Goal: Task Accomplishment & Management: Manage account settings

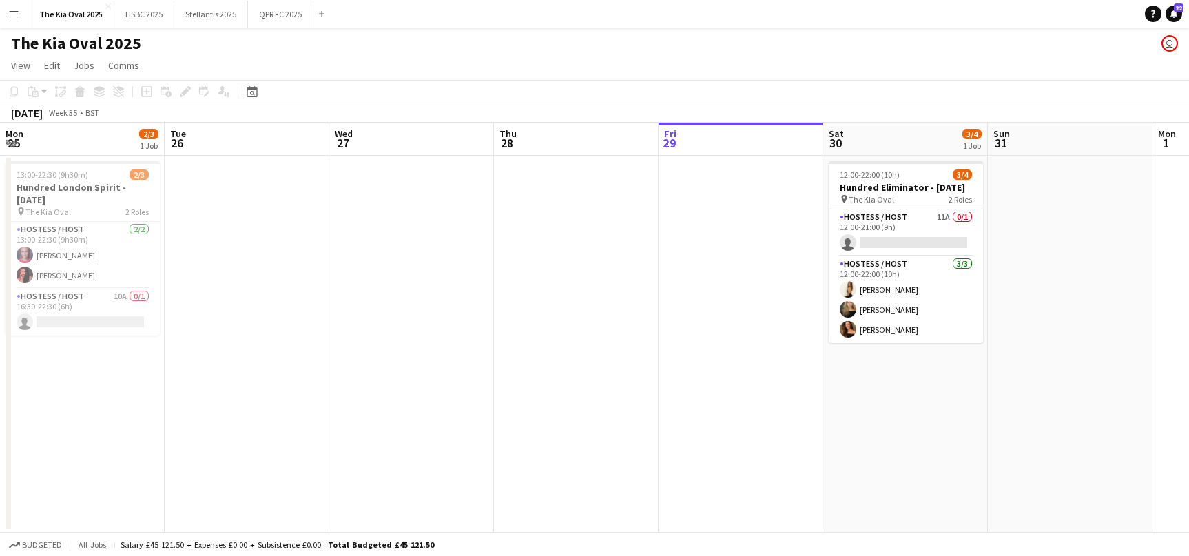
scroll to position [0, 330]
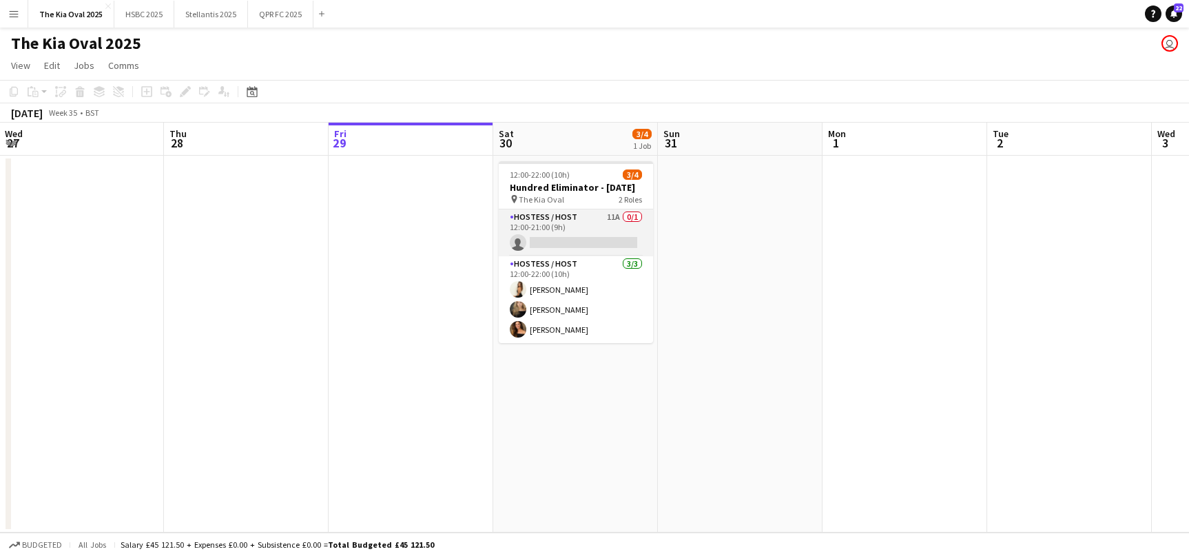
click at [593, 247] on app-card-role "Hostess / Host 11A 0/1 12:00-21:00 (9h) single-neutral-actions" at bounding box center [576, 232] width 154 height 47
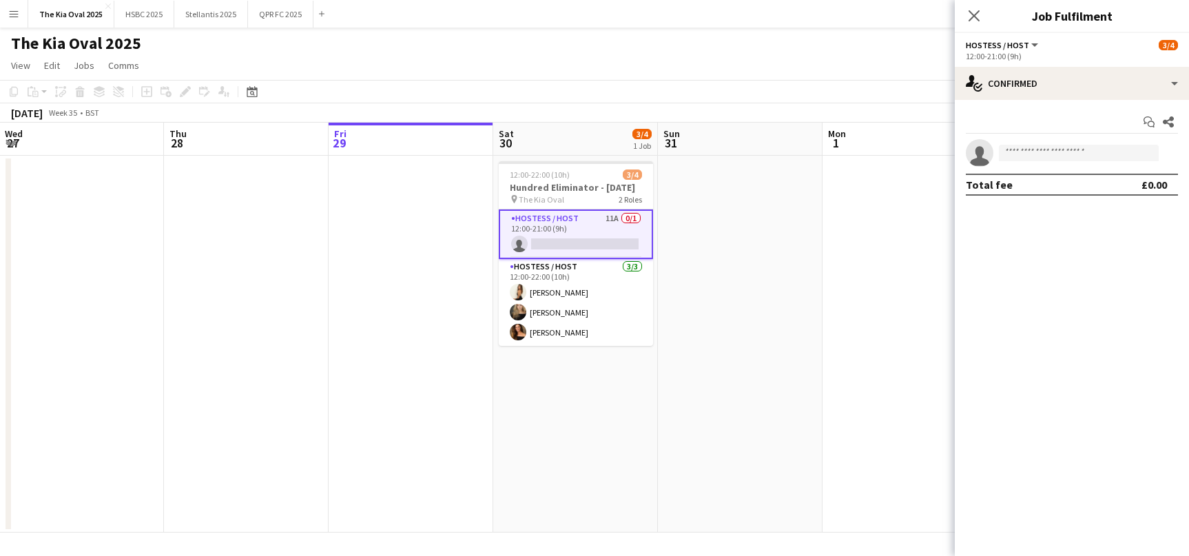
click at [578, 242] on app-card-role "Hostess / Host 11A 0/1 12:00-21:00 (9h) single-neutral-actions" at bounding box center [576, 234] width 154 height 50
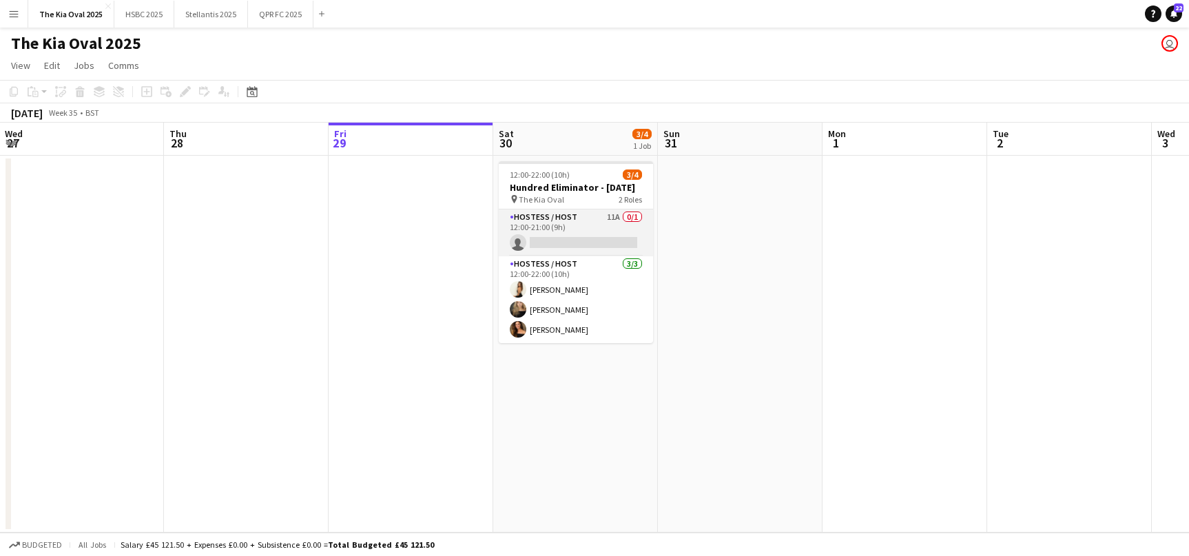
click at [578, 242] on app-card-role "Hostess / Host 11A 0/1 12:00-21:00 (9h) single-neutral-actions" at bounding box center [576, 232] width 154 height 47
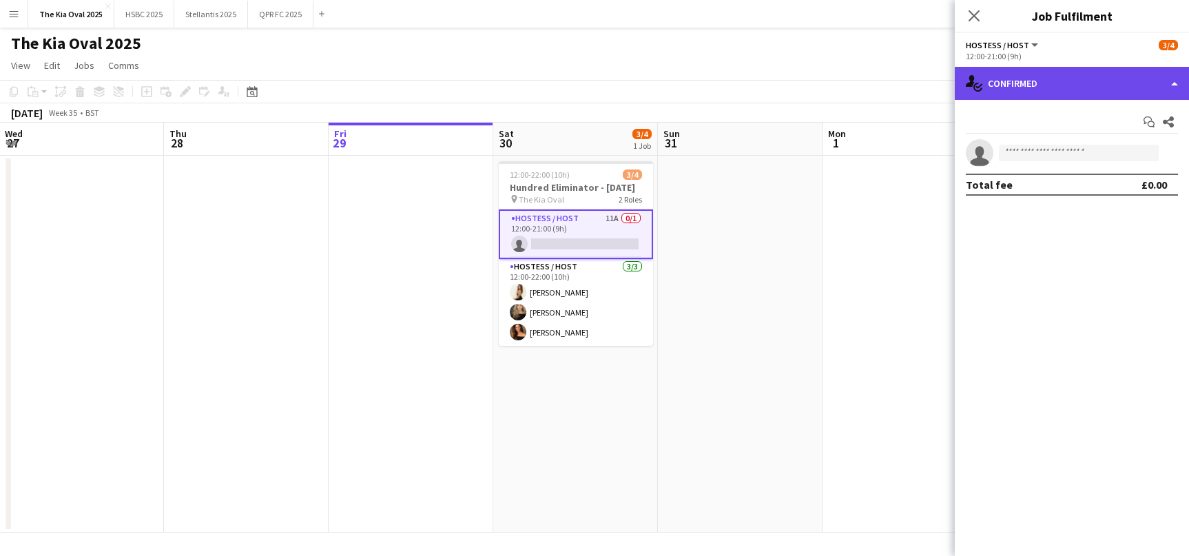
click at [1117, 76] on div "single-neutral-actions-check-2 Confirmed" at bounding box center [1072, 83] width 234 height 33
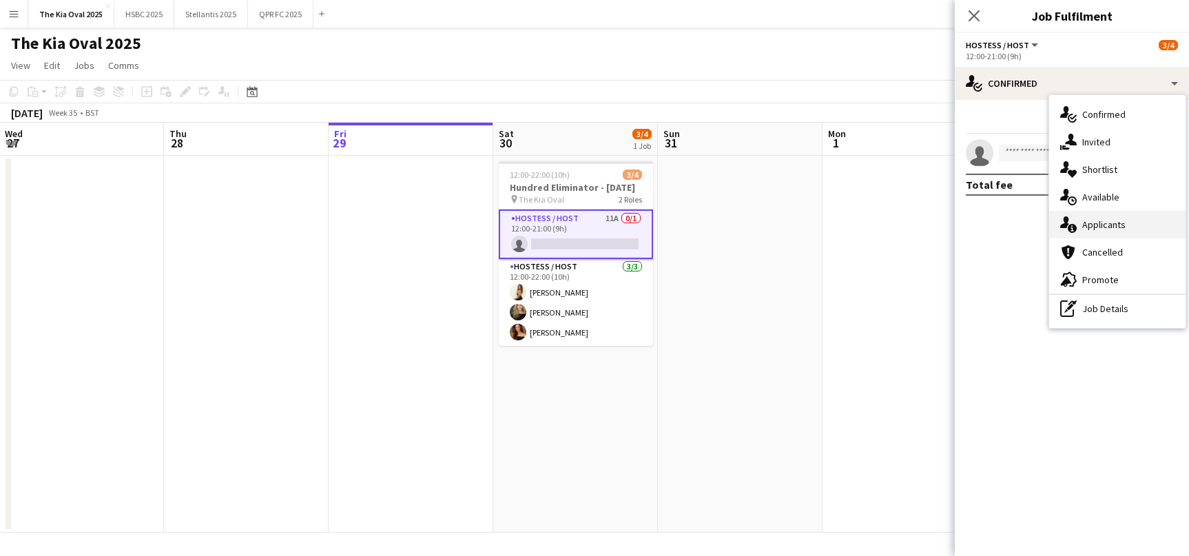
click at [1141, 222] on div "single-neutral-actions-information Applicants" at bounding box center [1117, 225] width 136 height 28
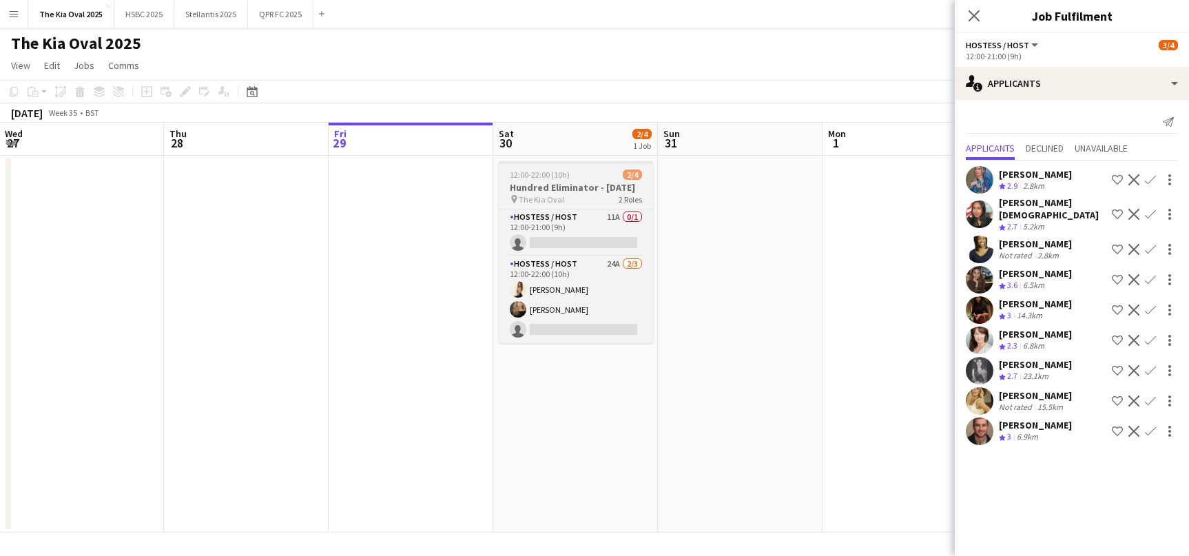
click at [590, 180] on app-job-card "12:00-22:00 (10h) 2/4 Hundred Eliminator - [DATE] pin The Kia Oval 2 Roles Host…" at bounding box center [576, 252] width 154 height 182
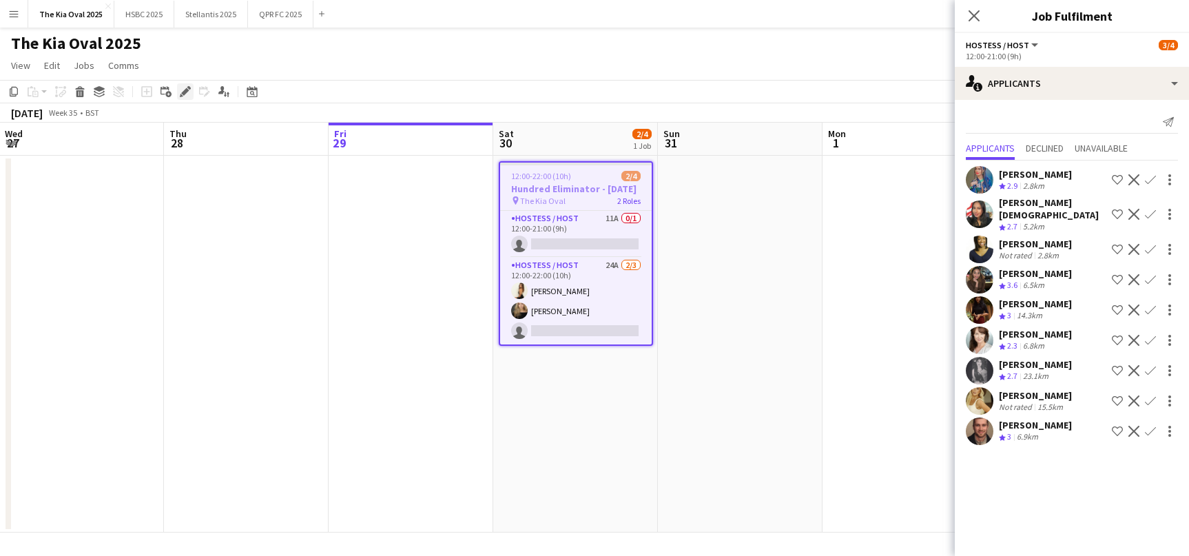
click at [185, 87] on icon "Edit" at bounding box center [185, 91] width 11 height 11
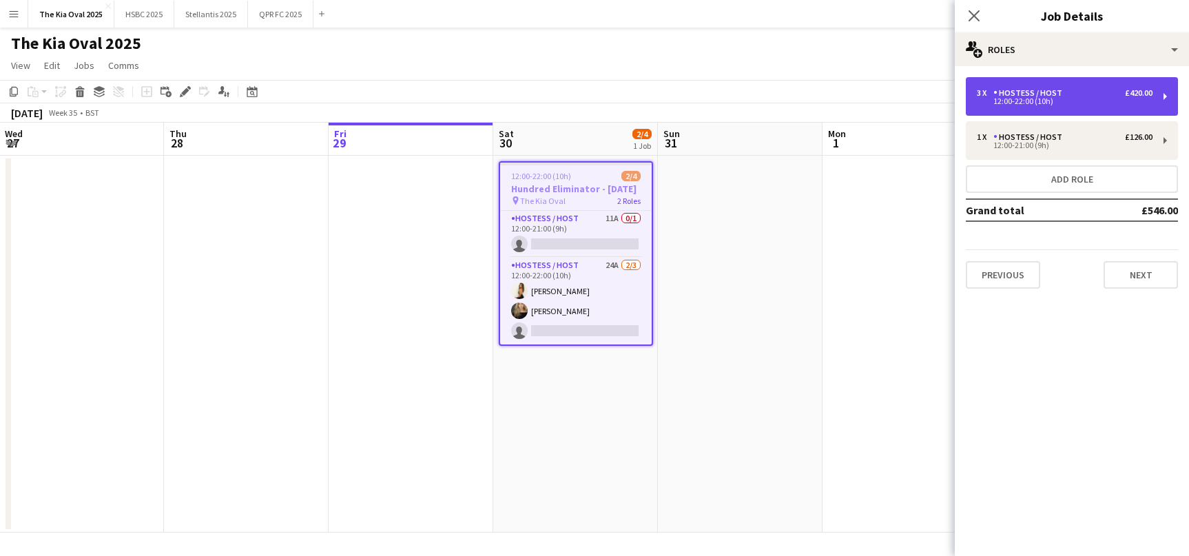
click at [1051, 94] on div "Hostess / Host" at bounding box center [1030, 93] width 74 height 10
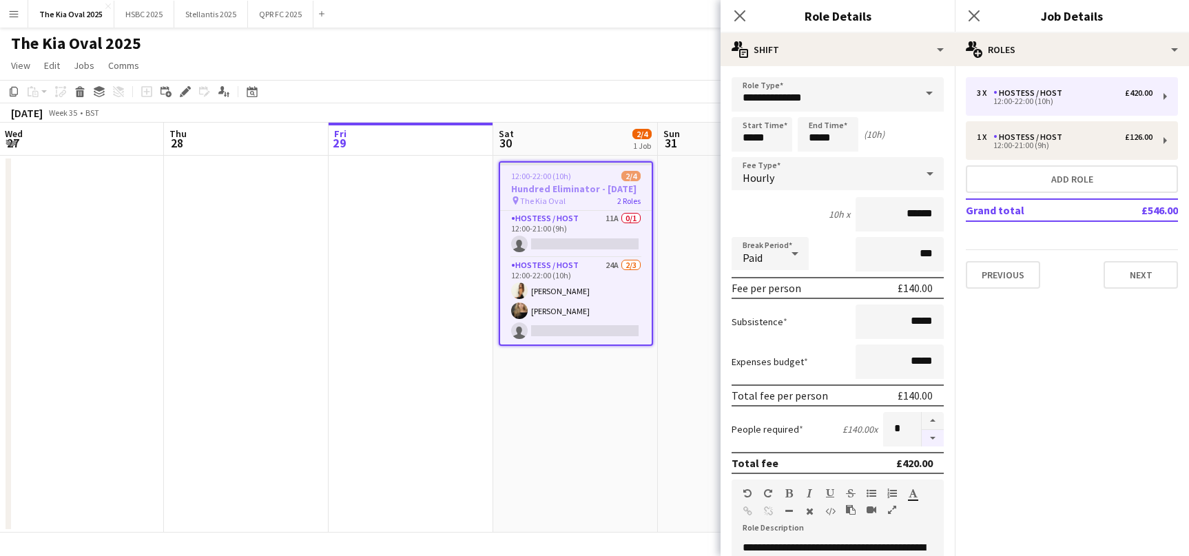
click at [935, 439] on button "button" at bounding box center [933, 438] width 22 height 17
type input "*"
click at [606, 457] on app-date-cell "12:00-22:00 (10h) 2/4 Hundred Eliminator - [DATE] pin The Kia Oval 2 Roles Host…" at bounding box center [575, 344] width 165 height 377
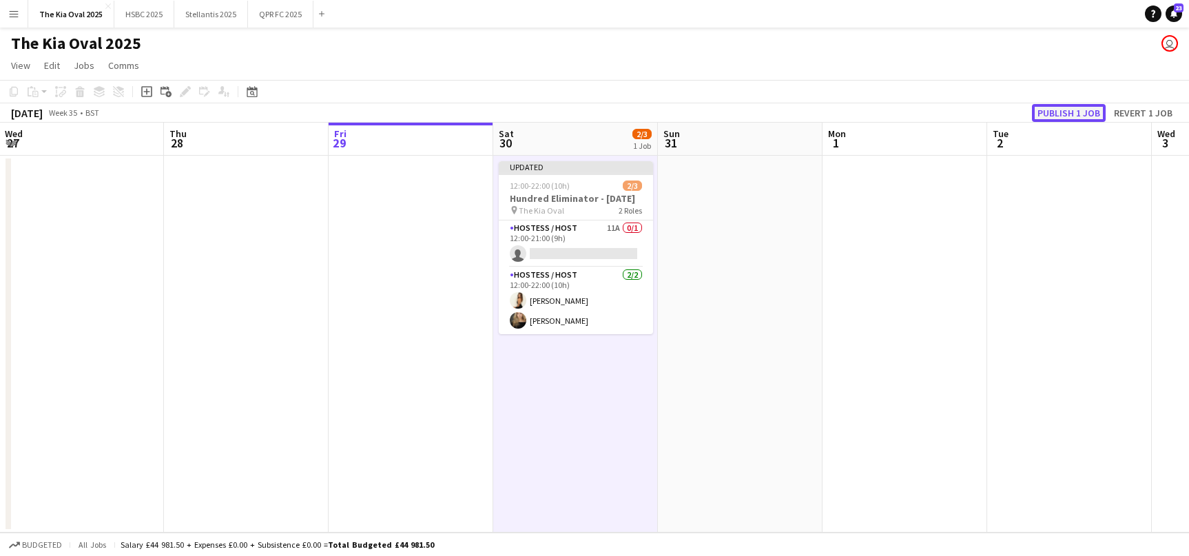
click at [1087, 111] on button "Publish 1 job" at bounding box center [1069, 113] width 74 height 18
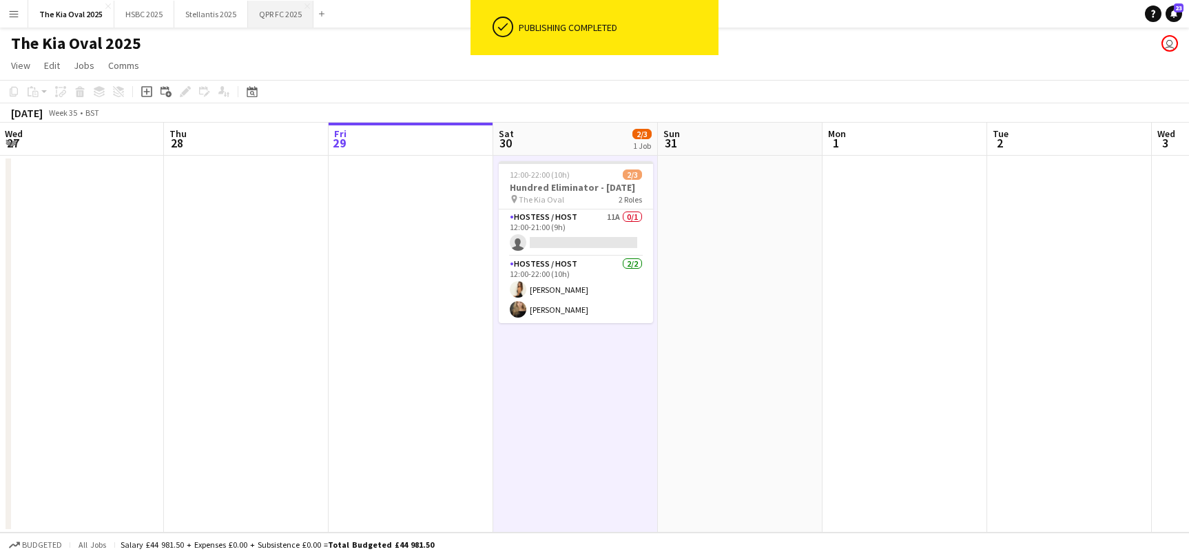
click at [285, 15] on button "QPR FC 2025 Close" at bounding box center [280, 14] width 65 height 27
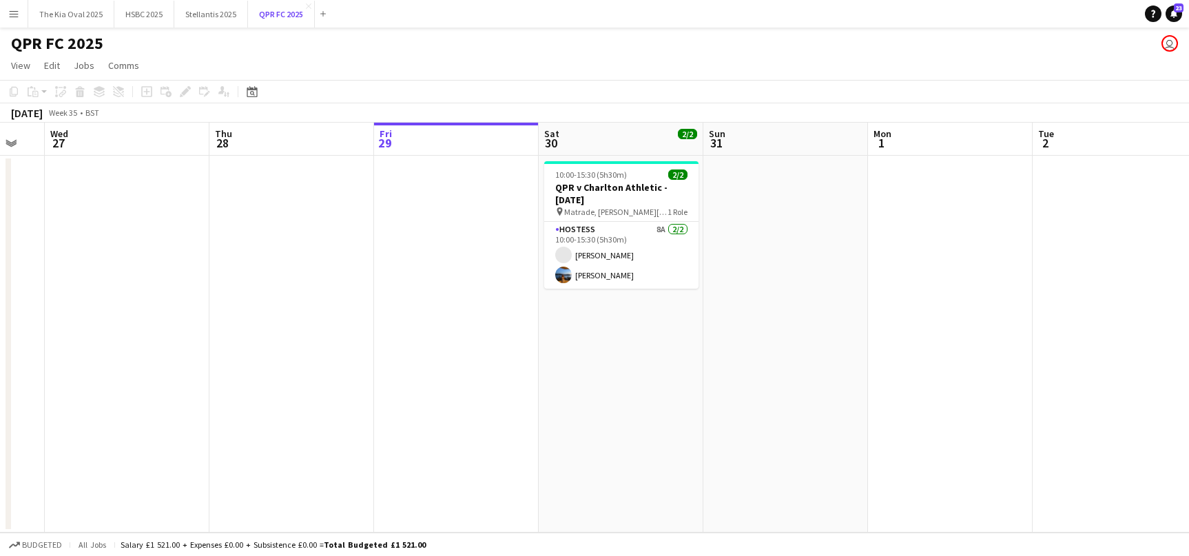
scroll to position [0, 291]
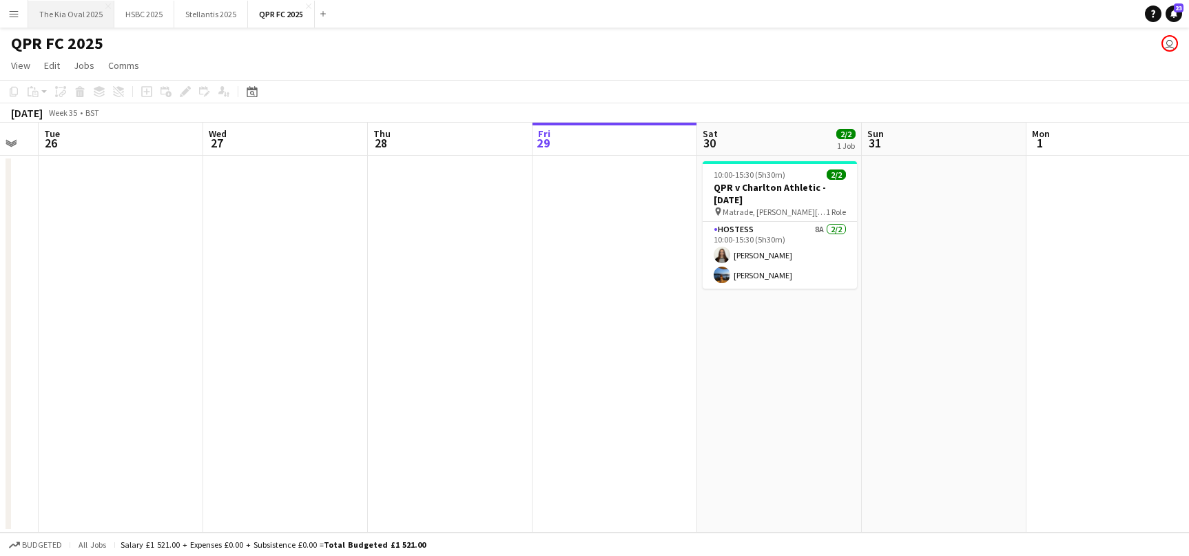
click at [65, 10] on button "The Kia Oval 2025 Close" at bounding box center [71, 14] width 86 height 27
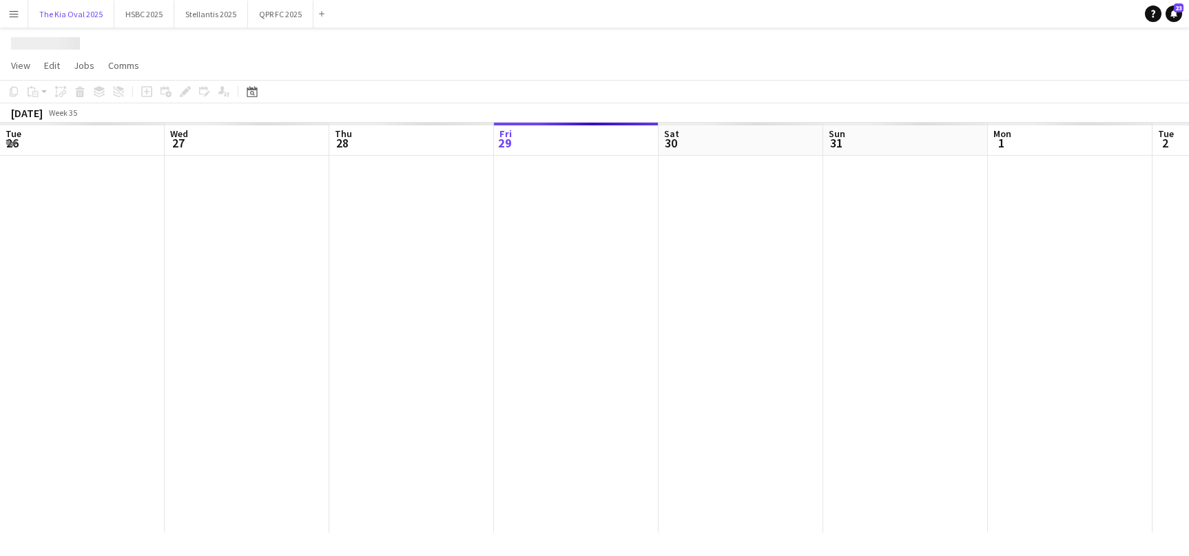
scroll to position [0, 329]
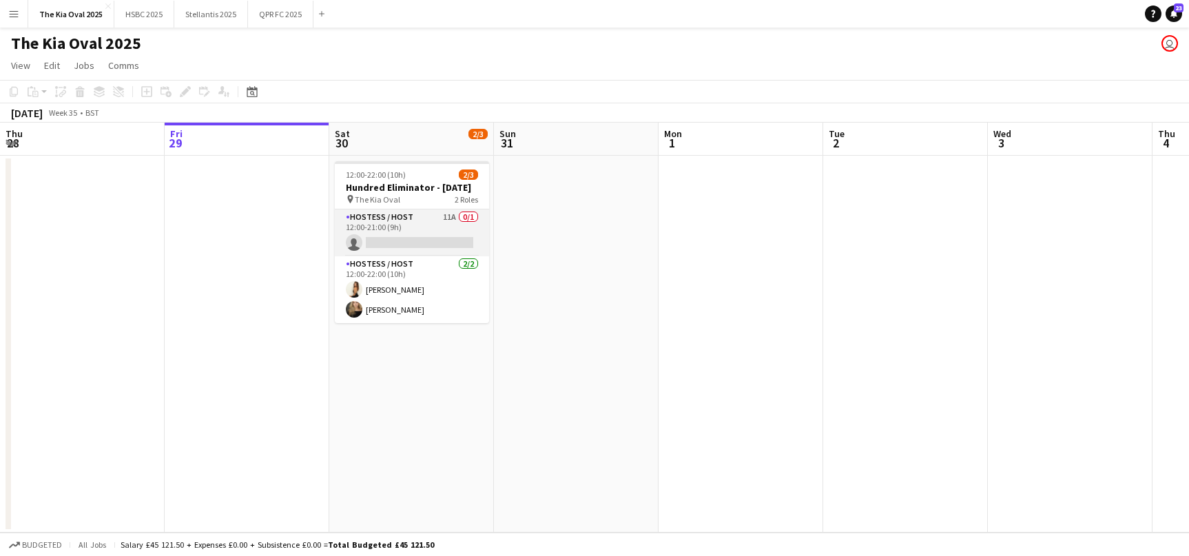
click at [451, 246] on app-card-role "Hostess / Host 11A 0/1 12:00-21:00 (9h) single-neutral-actions" at bounding box center [412, 232] width 154 height 47
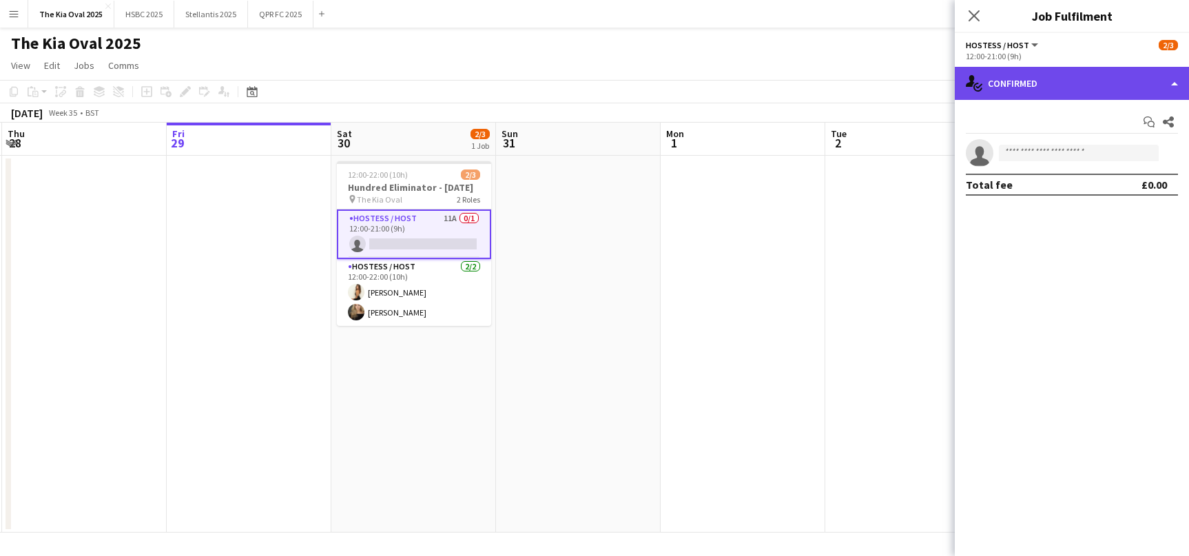
click at [1076, 83] on div "single-neutral-actions-check-2 Confirmed" at bounding box center [1072, 83] width 234 height 33
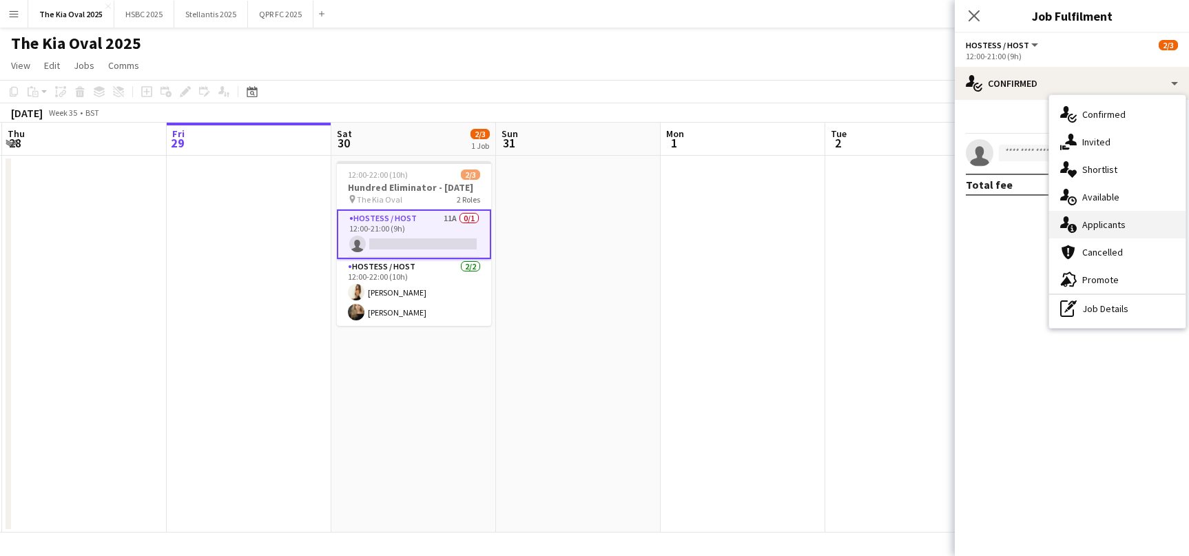
click at [1147, 227] on div "single-neutral-actions-information Applicants" at bounding box center [1117, 225] width 136 height 28
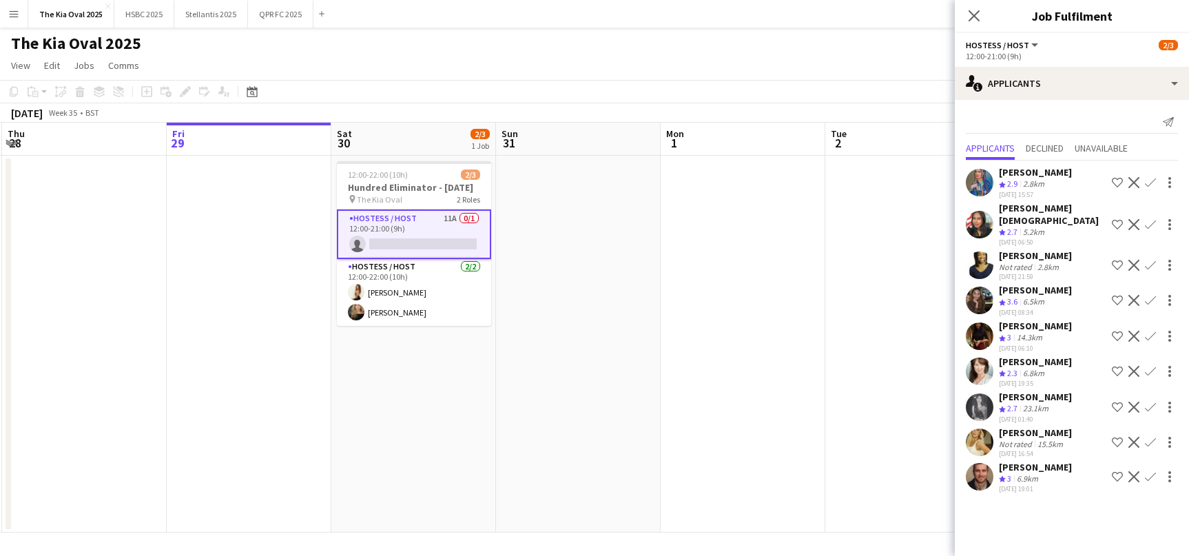
click at [1151, 471] on app-icon "Confirm" at bounding box center [1150, 476] width 11 height 11
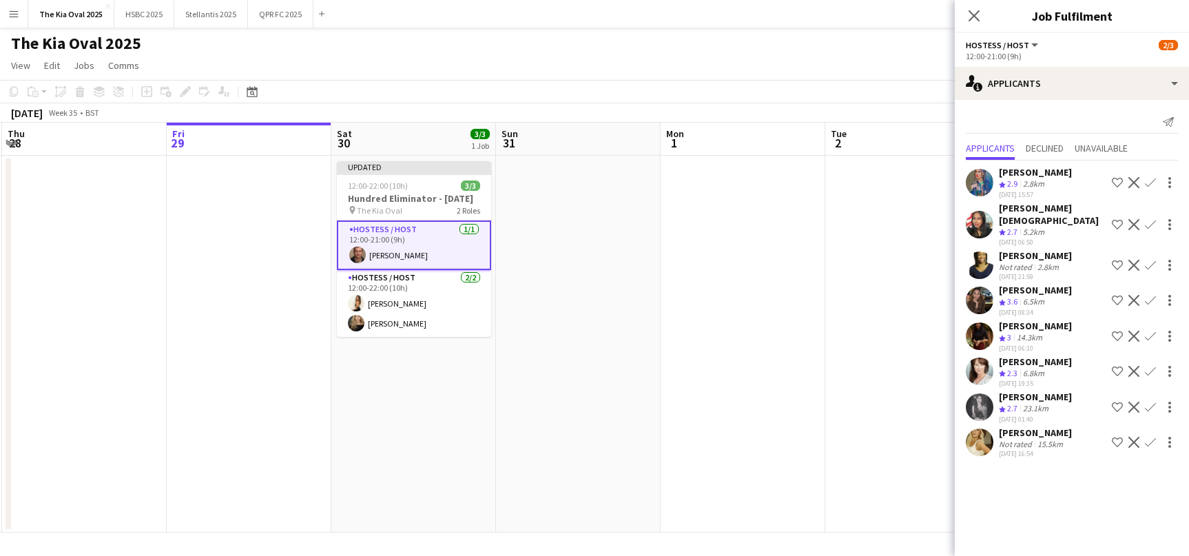
scroll to position [0, 0]
click at [849, 366] on app-date-cell at bounding box center [907, 344] width 165 height 377
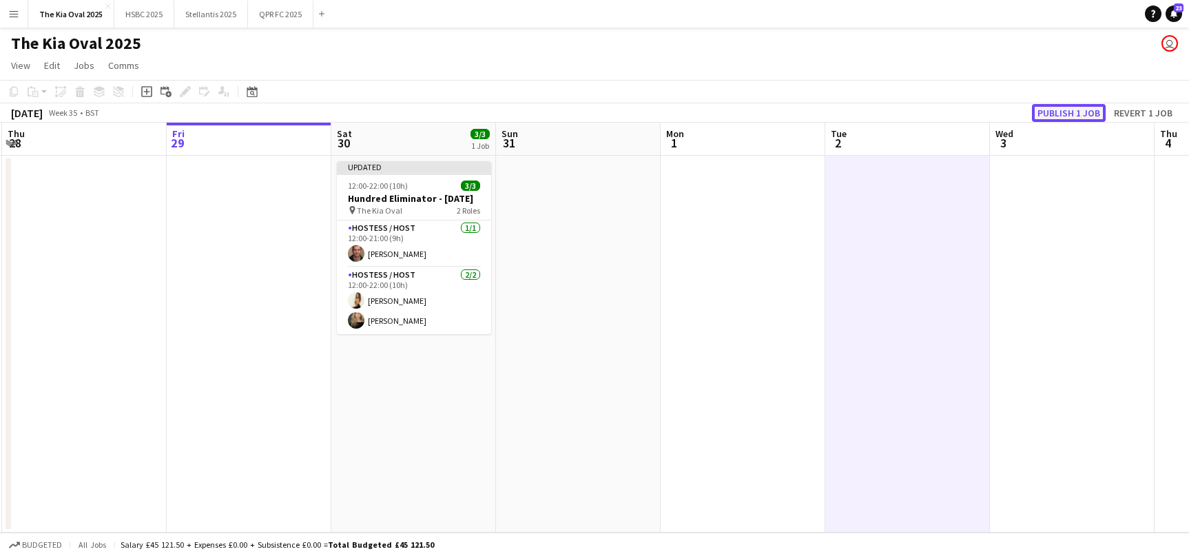
click at [1079, 111] on button "Publish 1 job" at bounding box center [1069, 113] width 74 height 18
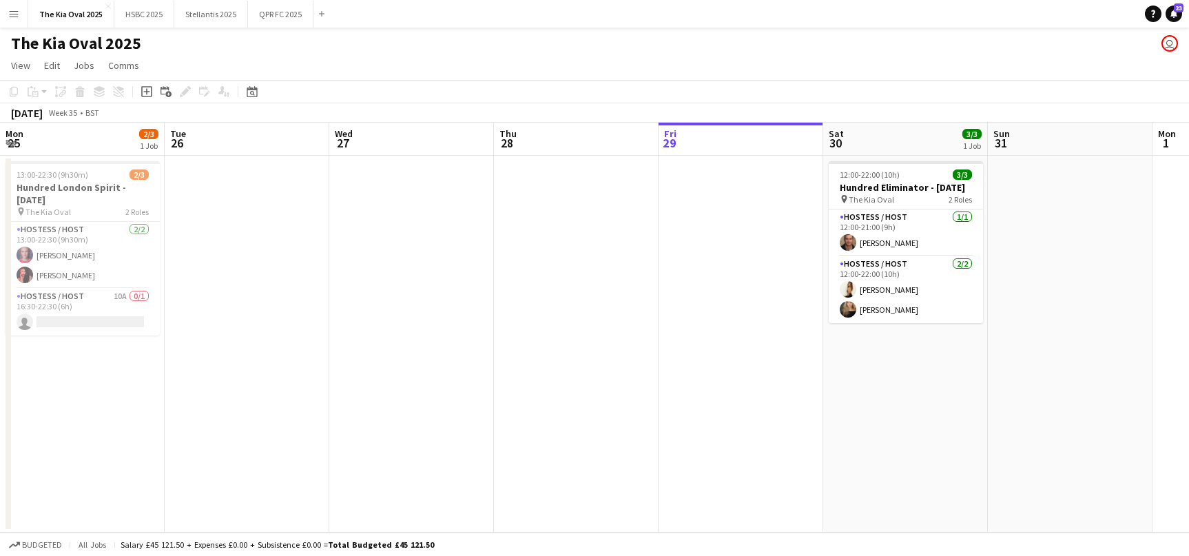
scroll to position [0, 324]
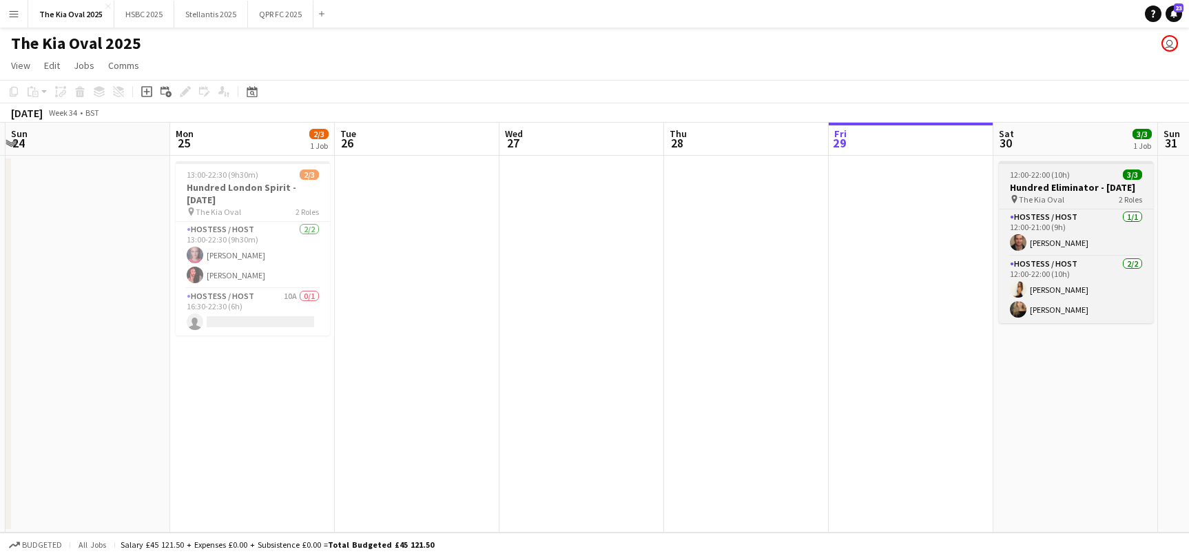
click at [1048, 191] on h3 "Hundred Eliminator - [DATE]" at bounding box center [1076, 187] width 154 height 12
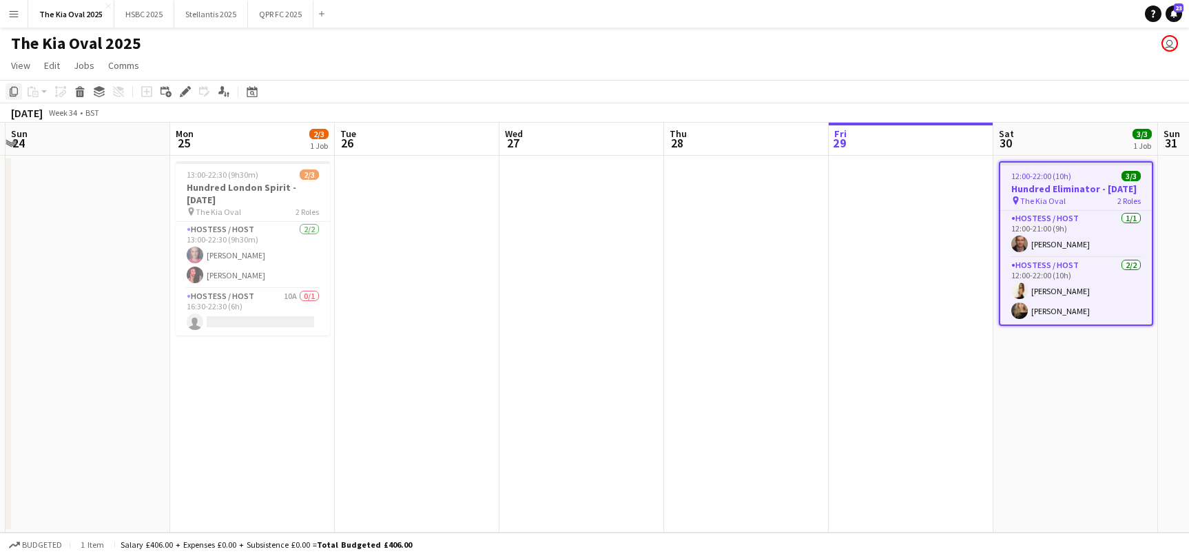
click at [13, 91] on icon "Copy" at bounding box center [13, 91] width 11 height 11
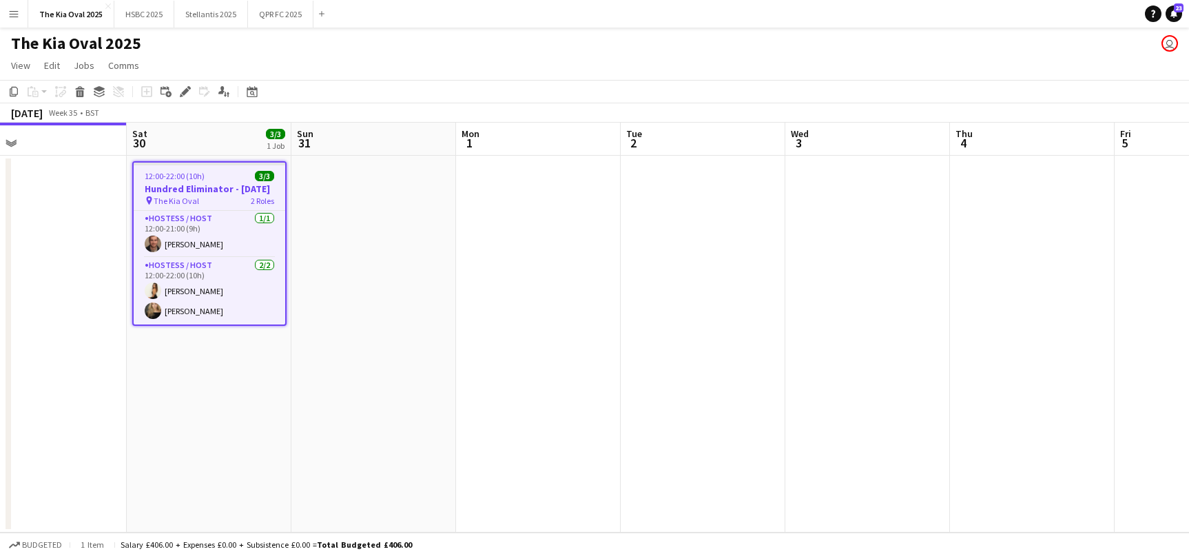
scroll to position [0, 570]
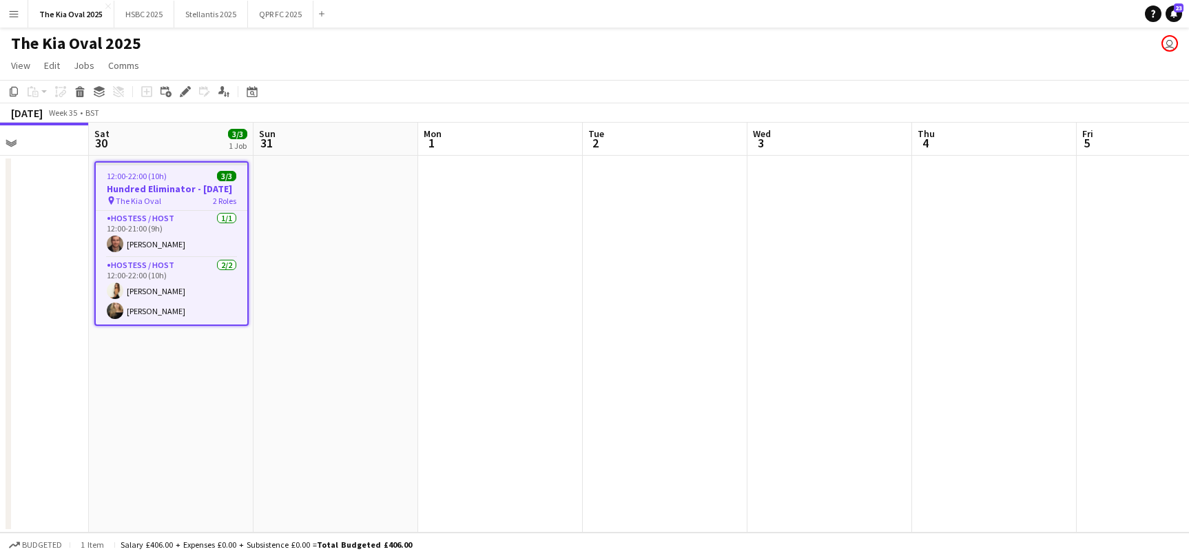
click at [792, 228] on app-date-cell at bounding box center [829, 344] width 165 height 377
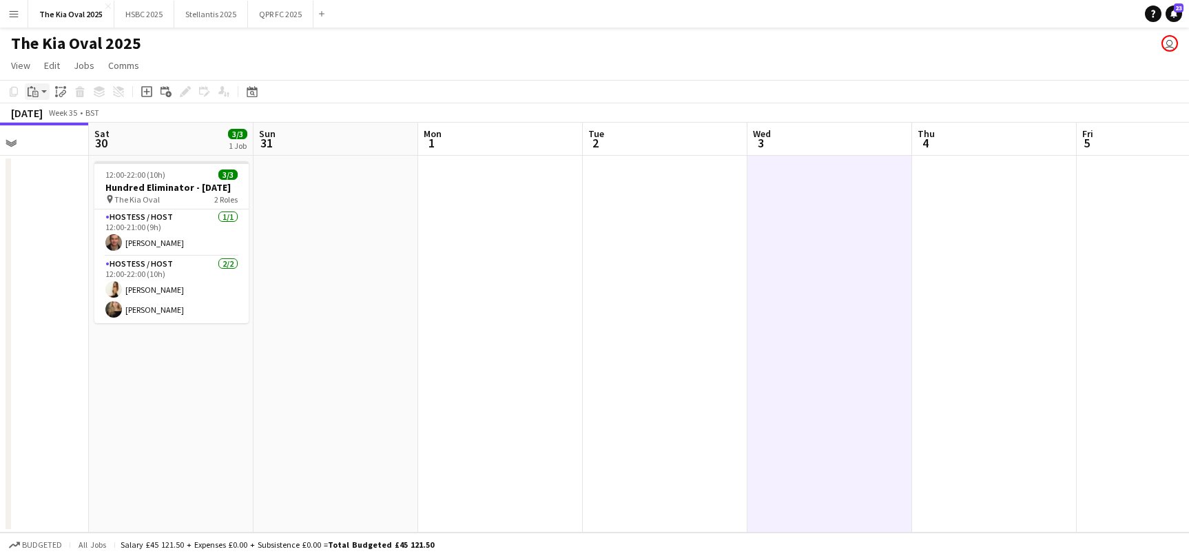
click at [37, 92] on icon "Paste" at bounding box center [33, 91] width 11 height 11
click at [68, 121] on link "Paste Command V" at bounding box center [91, 118] width 109 height 12
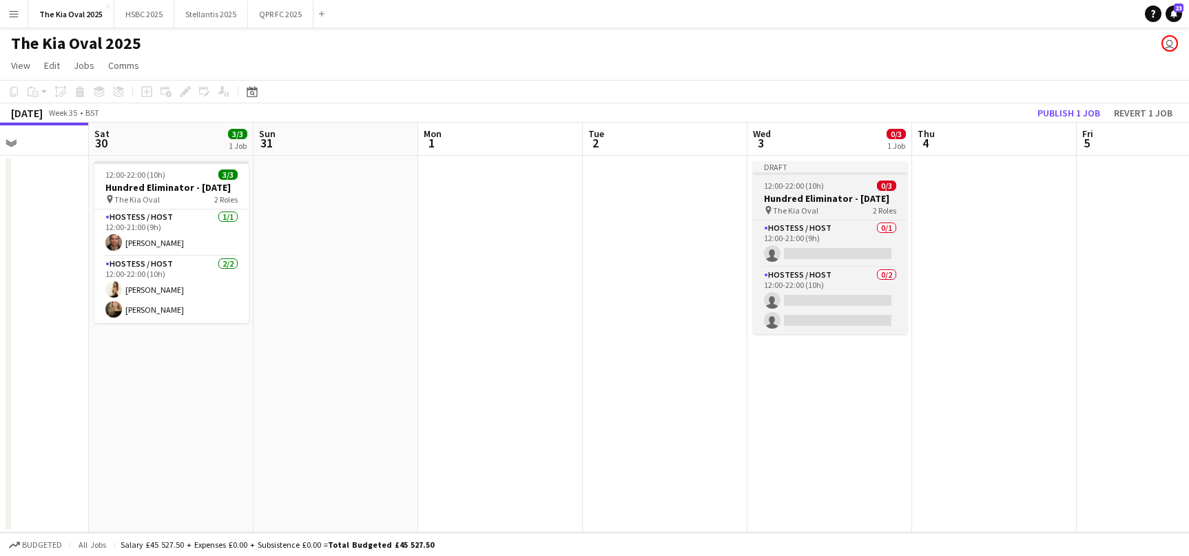
click at [809, 188] on span "12:00-22:00 (10h)" at bounding box center [794, 185] width 60 height 10
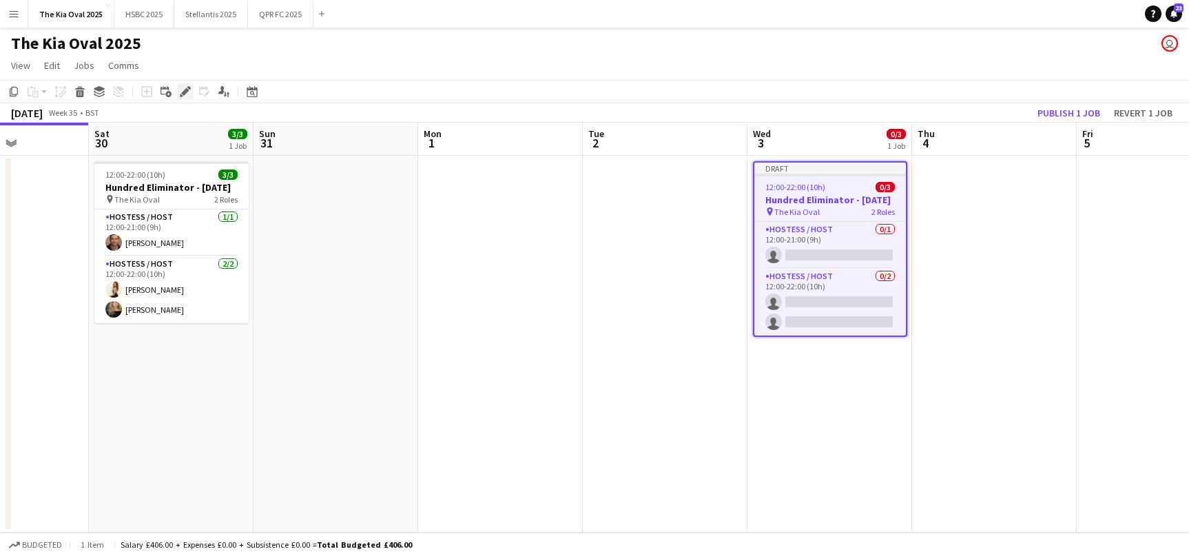
click at [183, 88] on icon "Edit" at bounding box center [185, 91] width 11 height 11
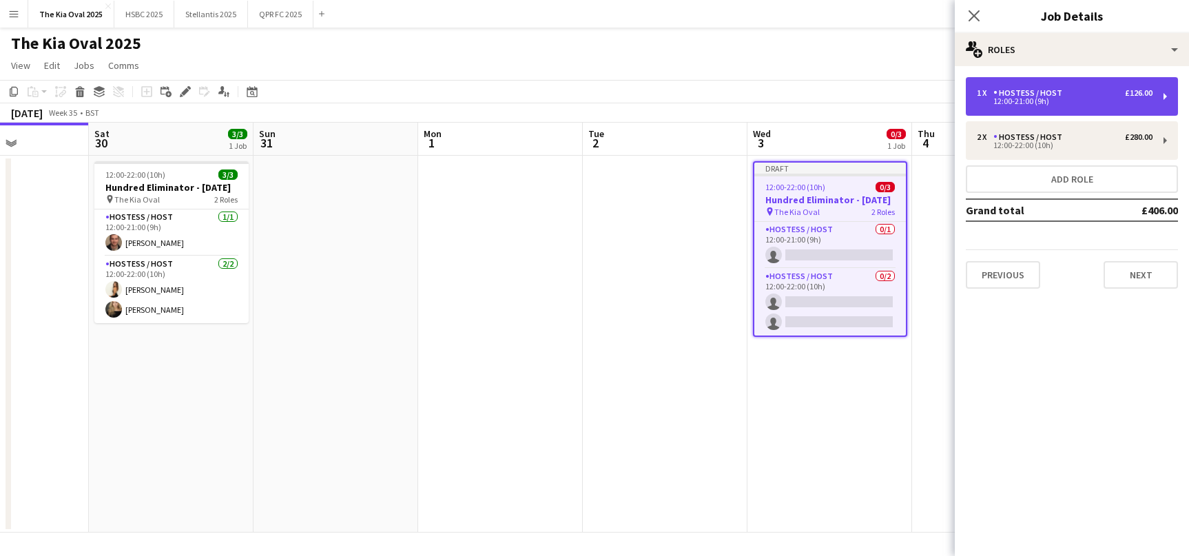
click at [1082, 99] on div "12:00-21:00 (9h)" at bounding box center [1065, 101] width 176 height 7
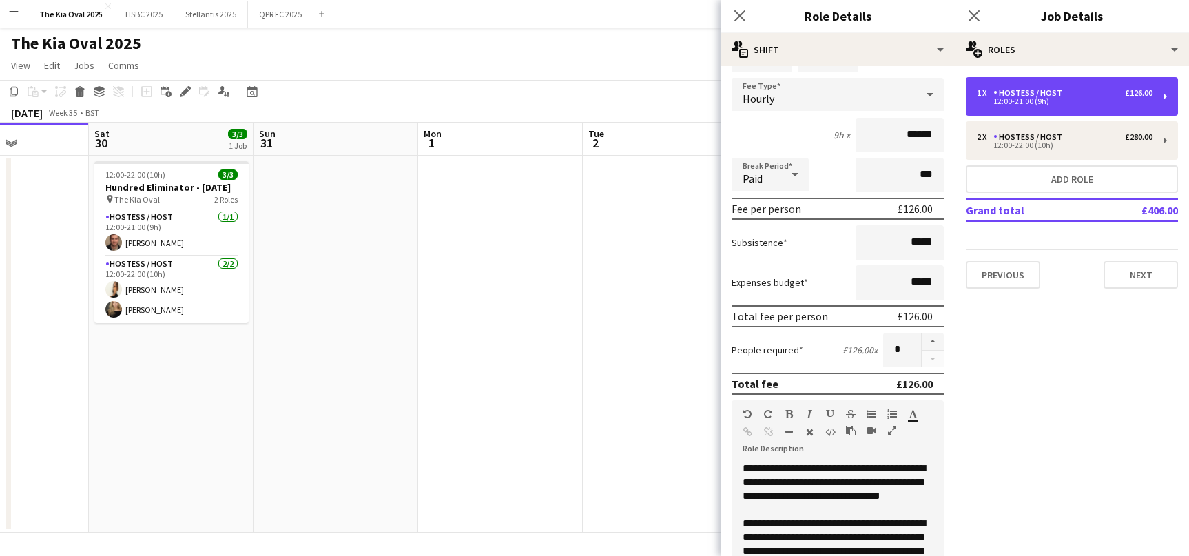
scroll to position [0, 0]
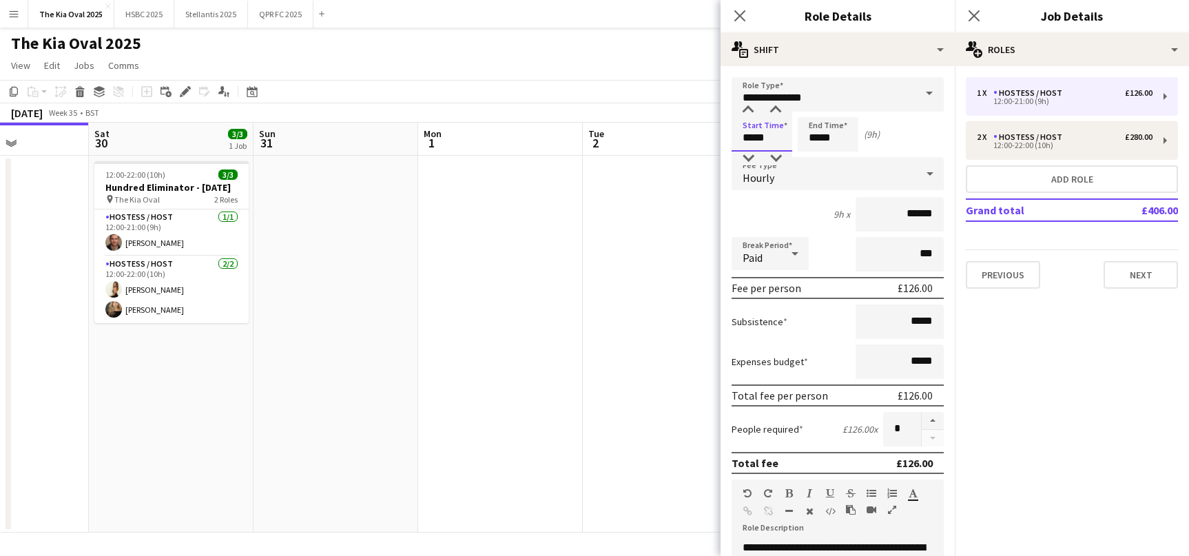
click at [741, 134] on input "*****" at bounding box center [762, 134] width 61 height 34
drag, startPoint x: 758, startPoint y: 136, endPoint x: 780, endPoint y: 146, distance: 23.4
click at [759, 136] on input "*****" at bounding box center [762, 134] width 61 height 34
type input "*****"
click at [808, 141] on input "*****" at bounding box center [828, 134] width 61 height 34
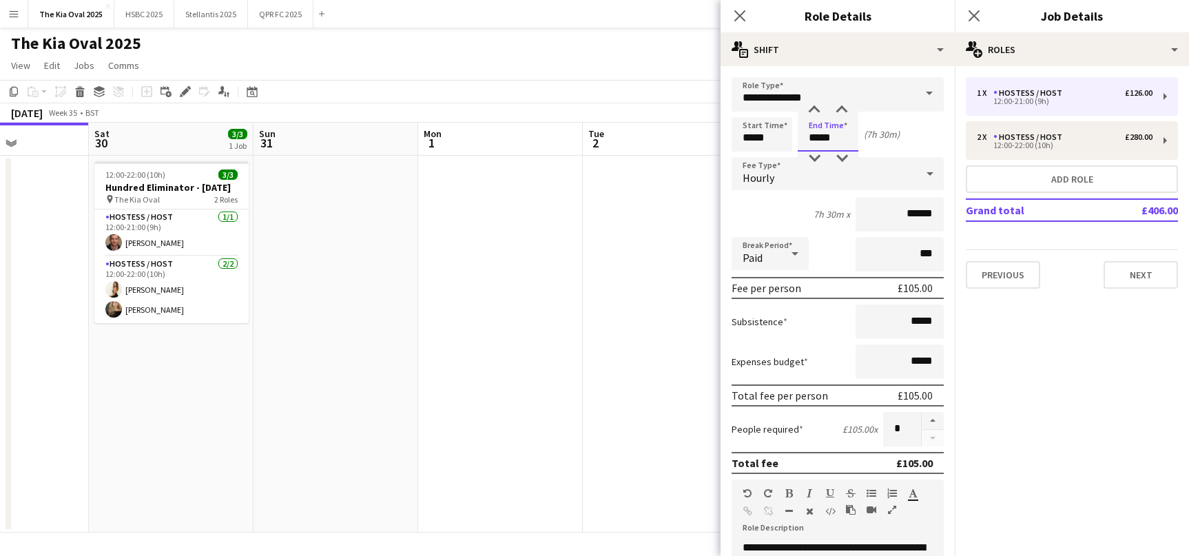
type input "*****"
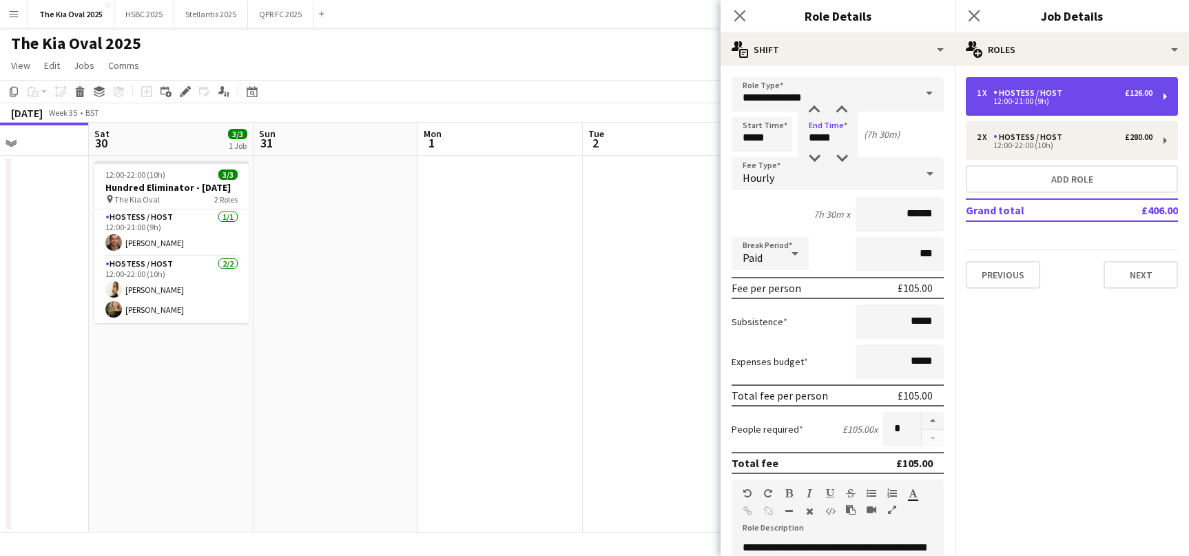
click at [1080, 99] on div "12:00-21:00 (9h)" at bounding box center [1065, 101] width 176 height 7
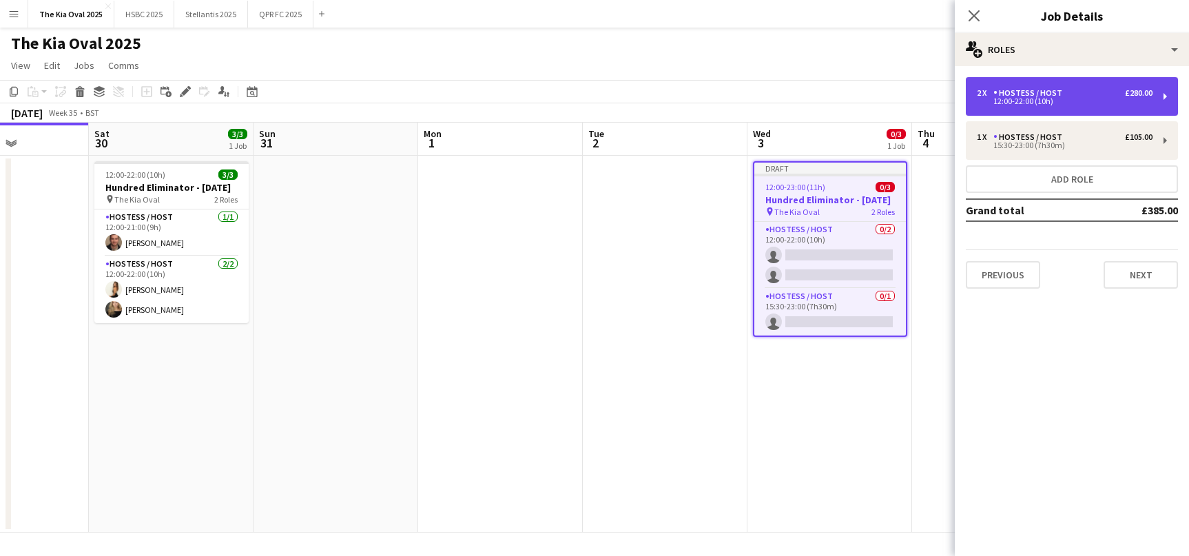
click at [1067, 90] on div "2 x Hostess / Host £280.00" at bounding box center [1065, 93] width 176 height 10
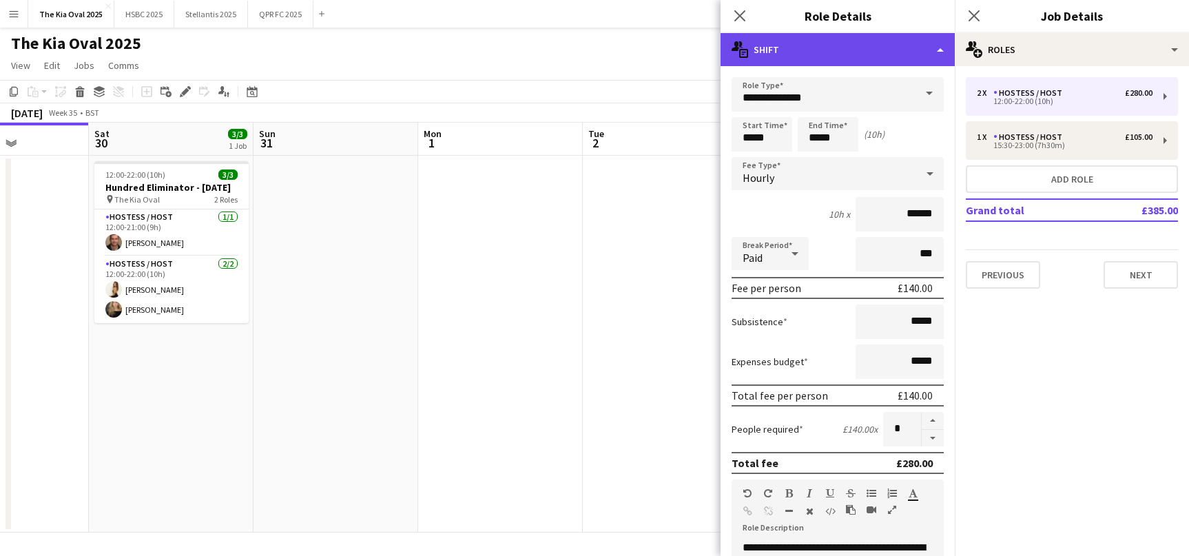
click at [928, 49] on div "multiple-actions-text Shift" at bounding box center [838, 49] width 234 height 33
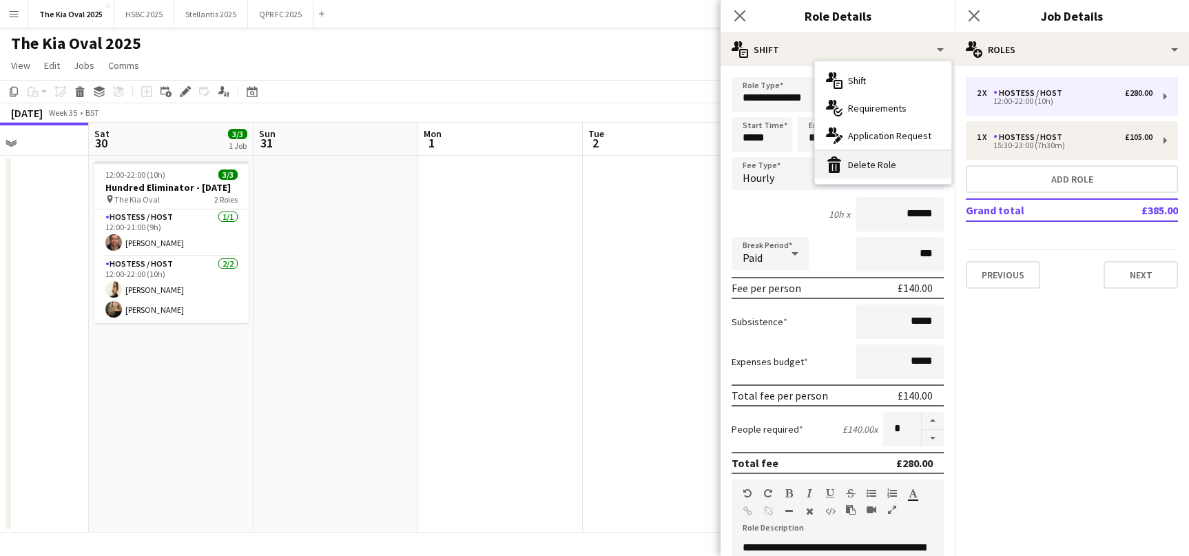
click at [899, 158] on div "bin-2 Delete Role" at bounding box center [883, 165] width 136 height 28
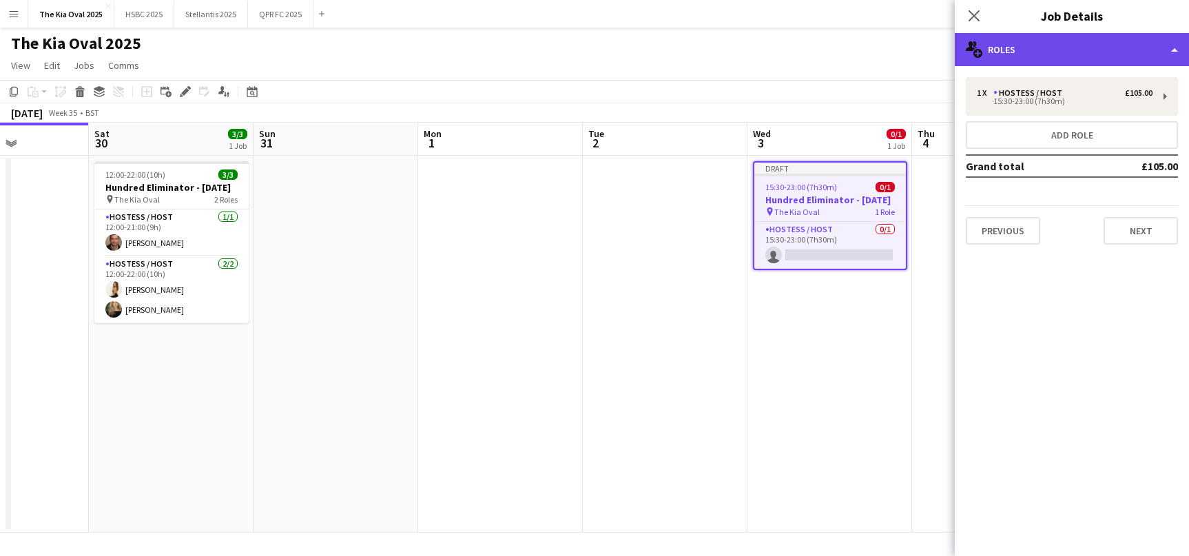
click at [1111, 50] on div "multiple-users-add Roles" at bounding box center [1072, 49] width 234 height 33
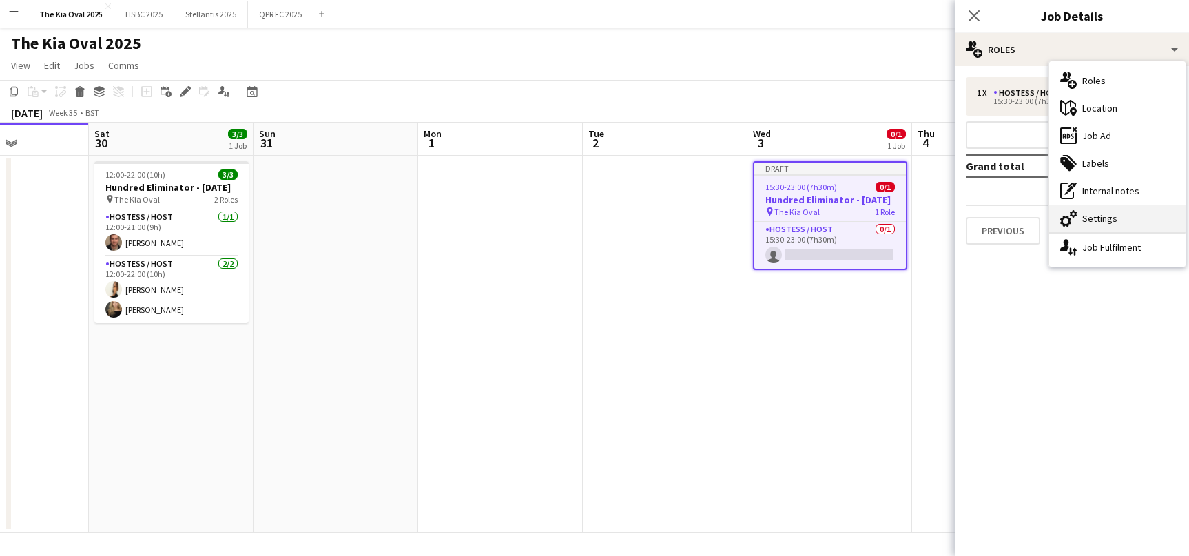
click at [1128, 223] on div "cog-double-3 Settings" at bounding box center [1117, 219] width 136 height 28
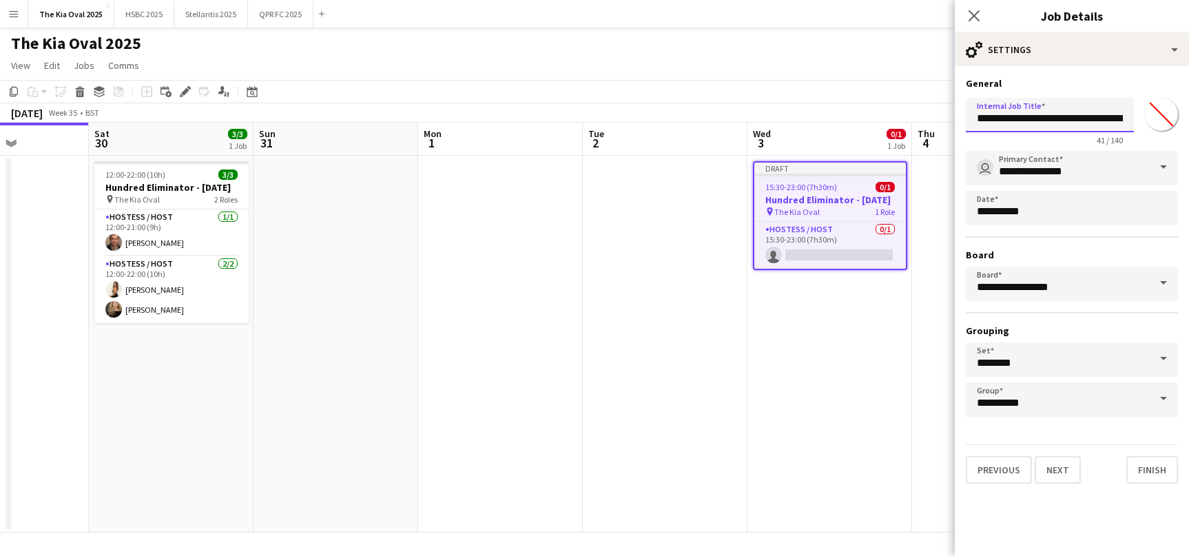
drag, startPoint x: 1064, startPoint y: 118, endPoint x: 1039, endPoint y: 117, distance: 25.5
click at [1021, 115] on input "**********" at bounding box center [1050, 115] width 168 height 34
drag, startPoint x: 1042, startPoint y: 117, endPoint x: 1108, endPoint y: 121, distance: 65.5
click at [1108, 121] on input "**********" at bounding box center [1050, 115] width 168 height 34
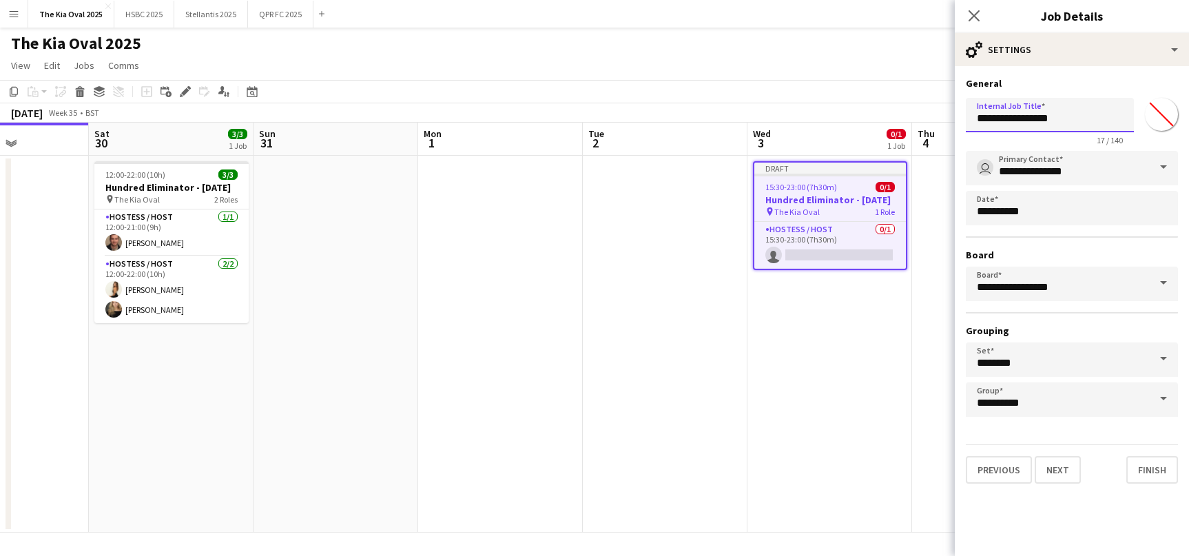
scroll to position [0, 0]
type input "**********"
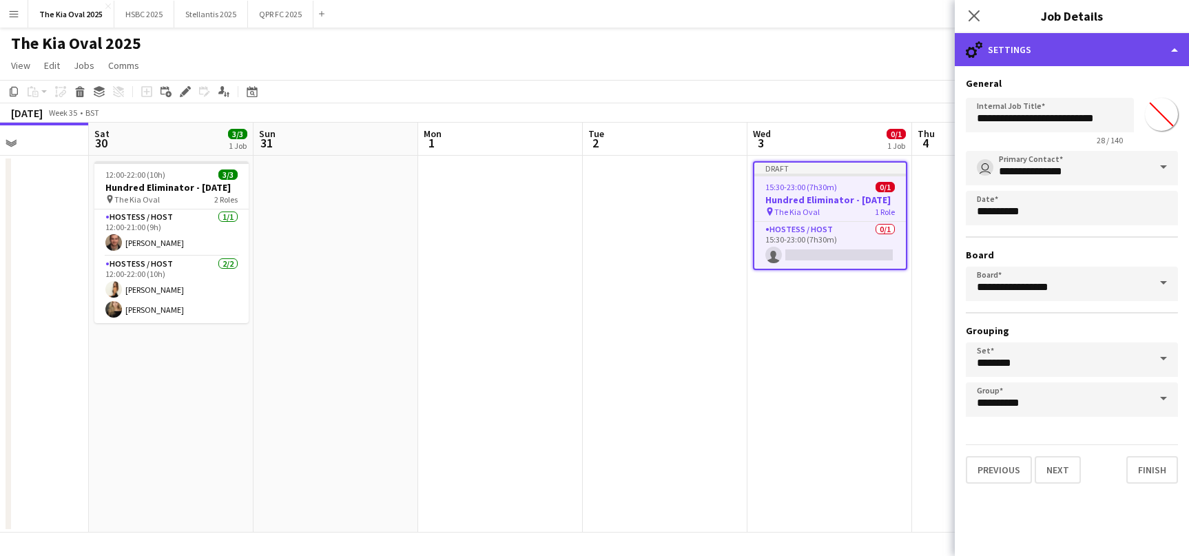
click at [1123, 54] on div "cog-double-3 Settings" at bounding box center [1072, 49] width 234 height 33
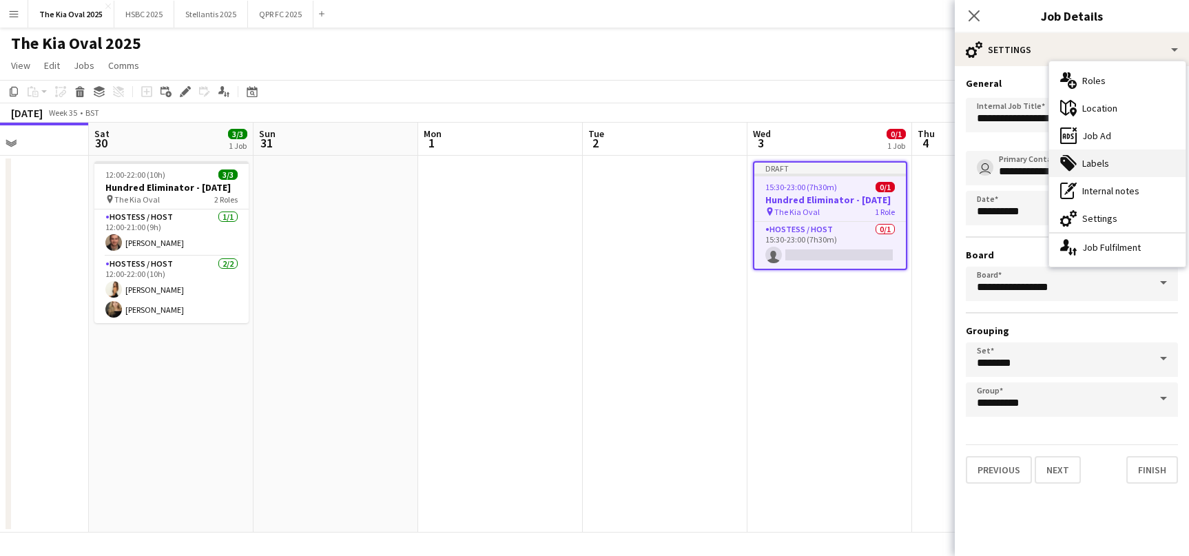
click at [1139, 168] on div "tags-double Labels" at bounding box center [1117, 163] width 136 height 28
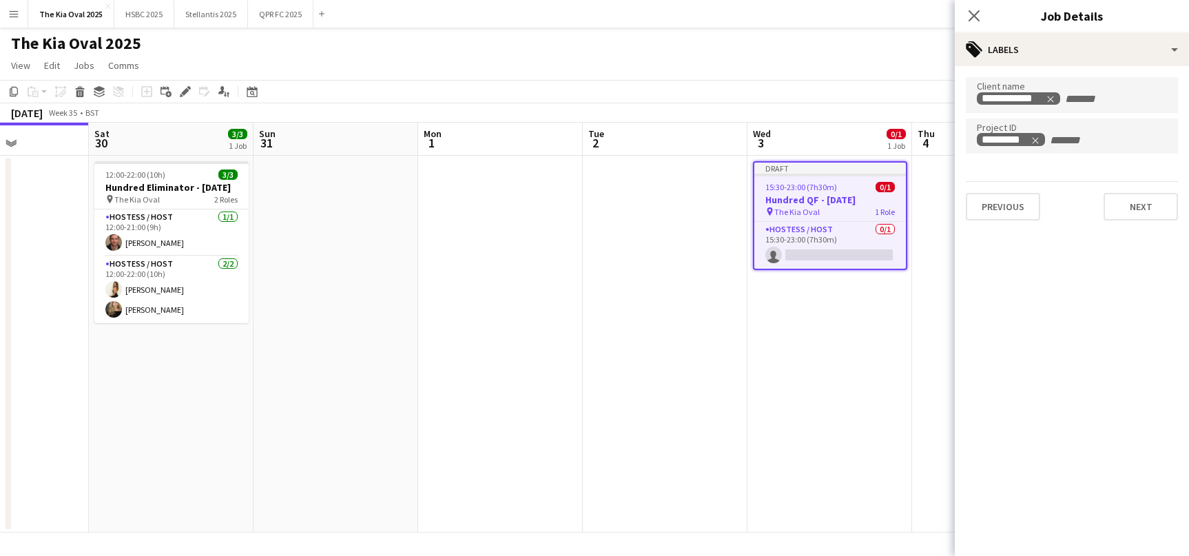
click at [1036, 141] on icon "Remove tag" at bounding box center [1036, 141] width 10 height 10
type input "*********"
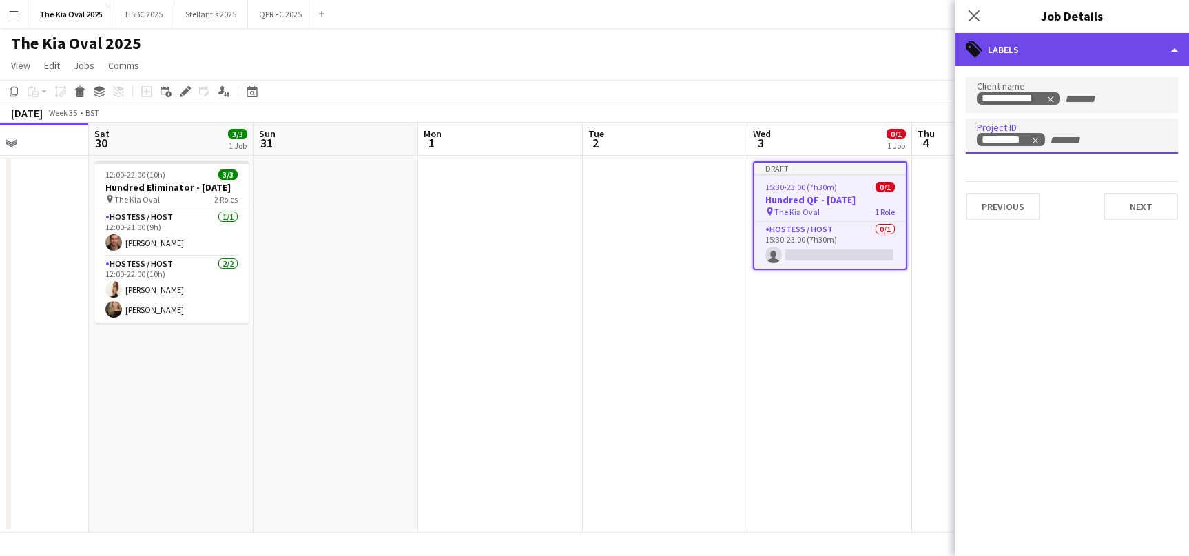
click at [1115, 51] on div "tags-double Labels" at bounding box center [1072, 49] width 234 height 33
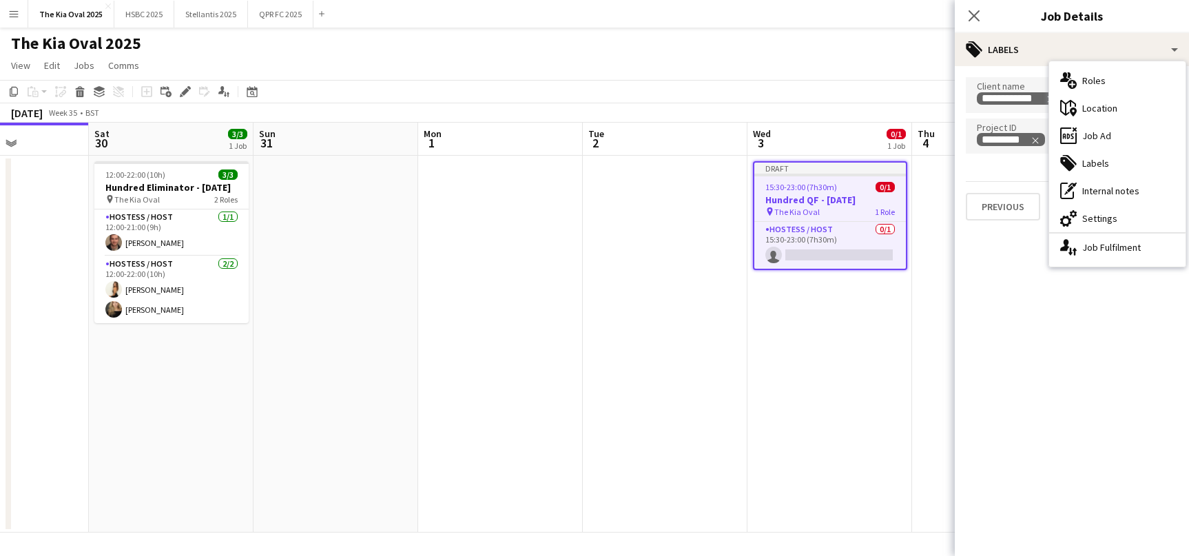
click at [1128, 136] on div "ads-window Job Ad" at bounding box center [1117, 136] width 136 height 28
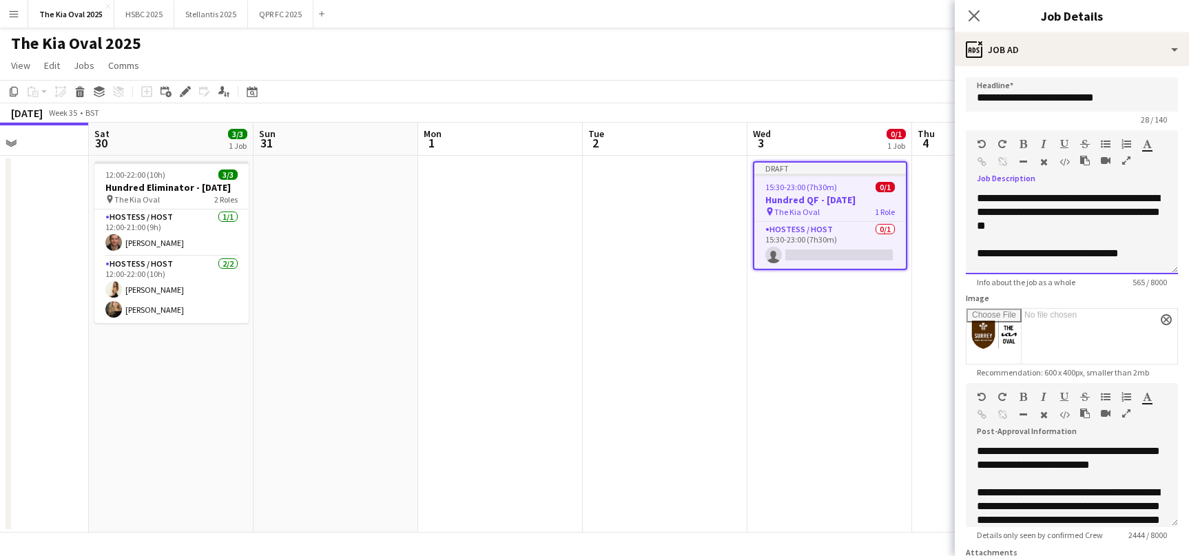
drag, startPoint x: 1077, startPoint y: 225, endPoint x: 977, endPoint y: 225, distance: 100.6
click at [978, 225] on div "**********" at bounding box center [1072, 212] width 190 height 41
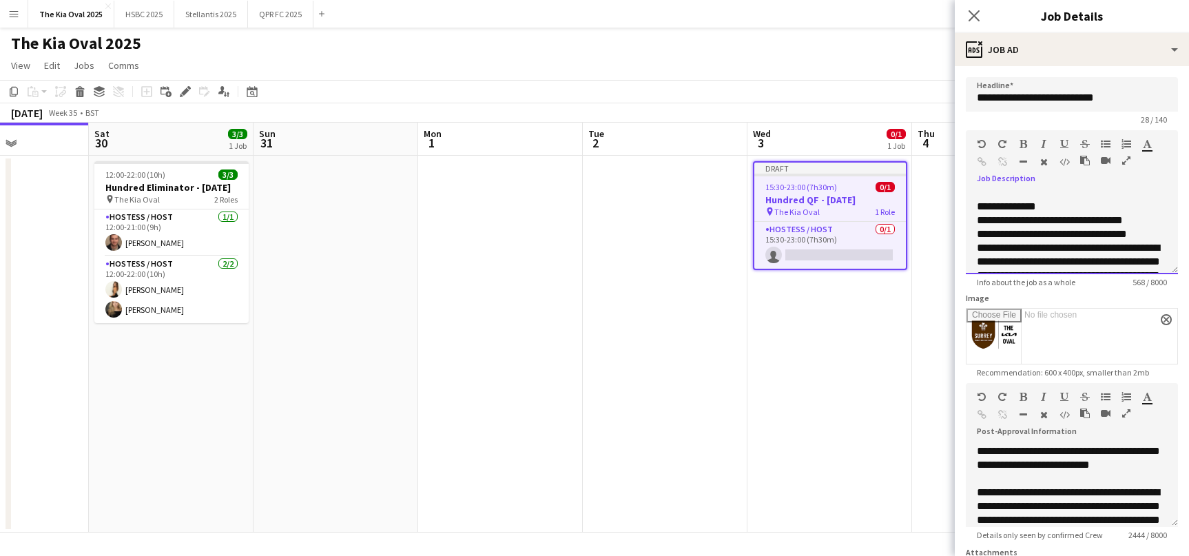
scroll to position [105, 0]
drag, startPoint x: 1159, startPoint y: 229, endPoint x: 963, endPoint y: 221, distance: 196.5
click at [963, 221] on form "**********" at bounding box center [1072, 381] width 234 height 608
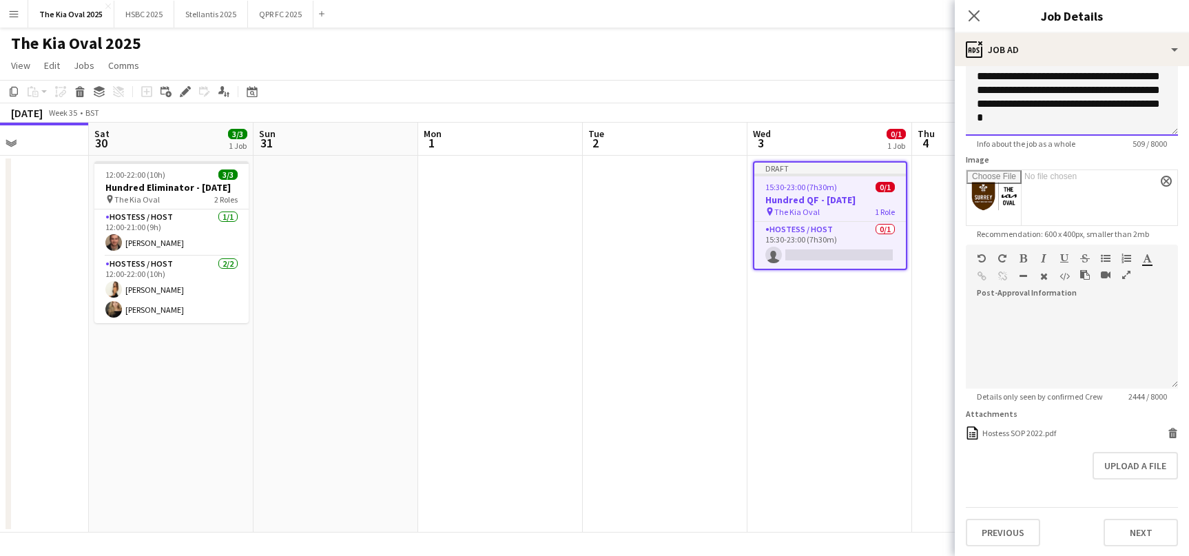
scroll to position [139, 0]
click at [824, 251] on app-card-role "Hostess / Host 0/1 15:30-23:00 (7h30m) single-neutral-actions" at bounding box center [830, 245] width 152 height 47
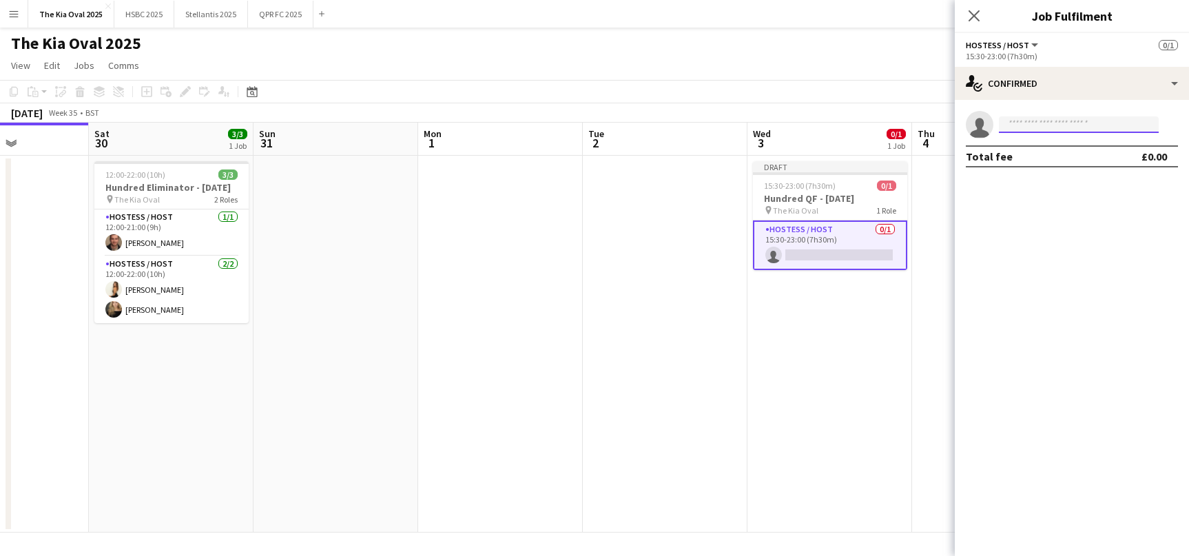
click at [1047, 123] on input at bounding box center [1079, 124] width 160 height 17
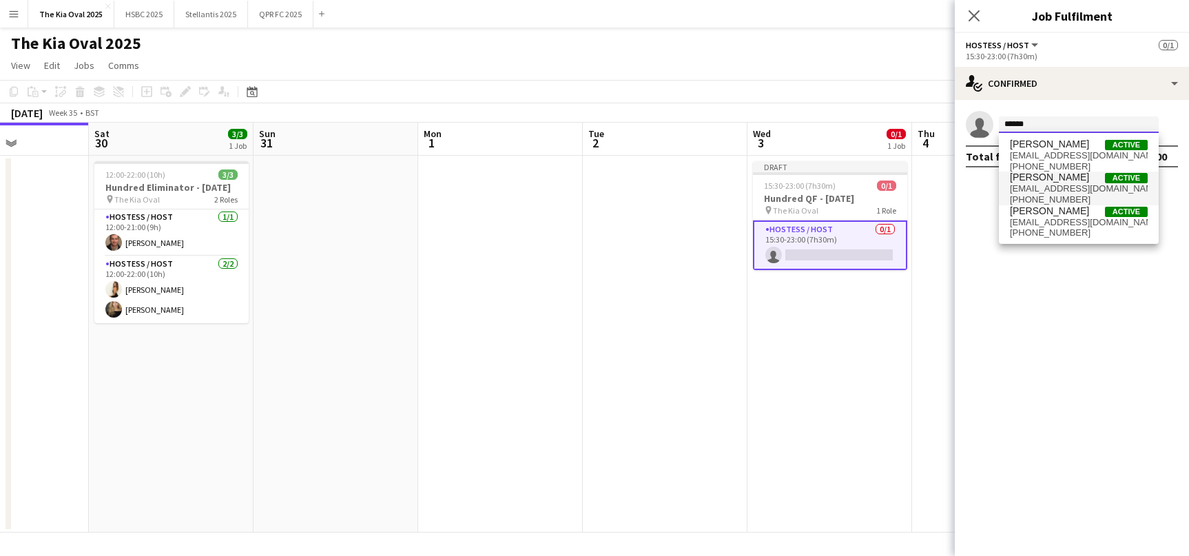
type input "******"
click at [1053, 185] on span "[EMAIL_ADDRESS][DOMAIN_NAME]" at bounding box center [1079, 188] width 138 height 11
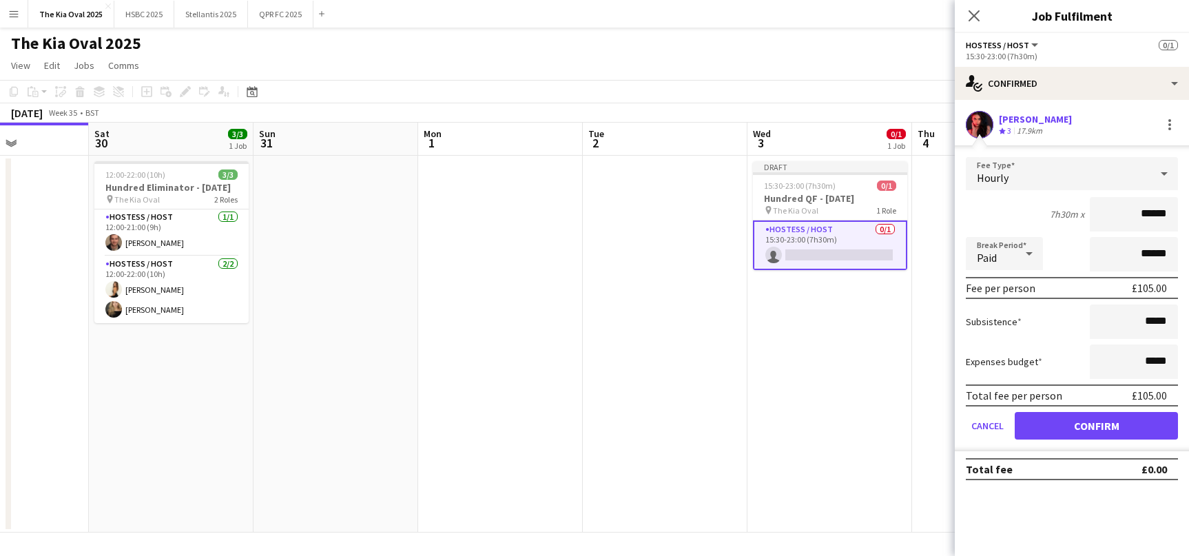
click button "Confirm" at bounding box center [1096, 426] width 163 height 28
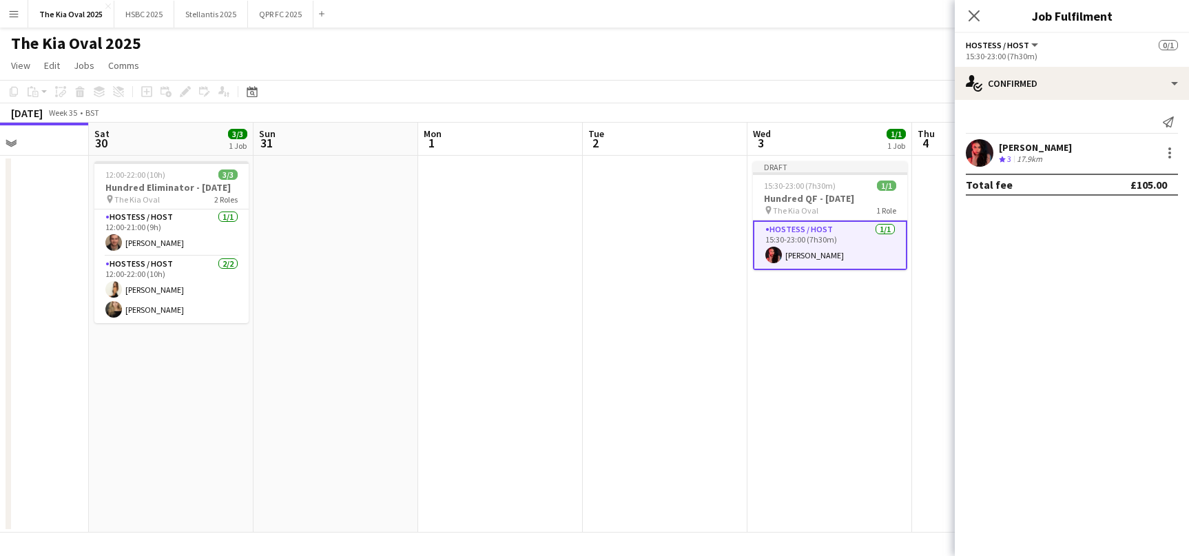
click at [843, 342] on app-date-cell "Draft 15:30-23:00 (7h30m) 1/1 Hundred QF - [DATE] pin The Kia Oval 1 Role Hoste…" at bounding box center [829, 344] width 165 height 377
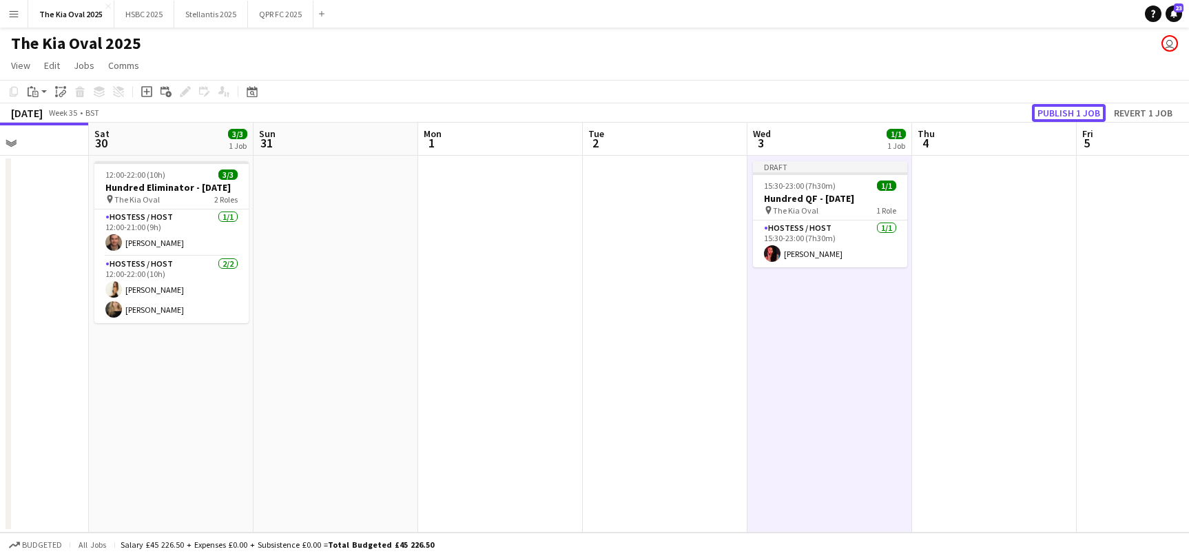
click at [1072, 114] on button "Publish 1 job" at bounding box center [1069, 113] width 74 height 18
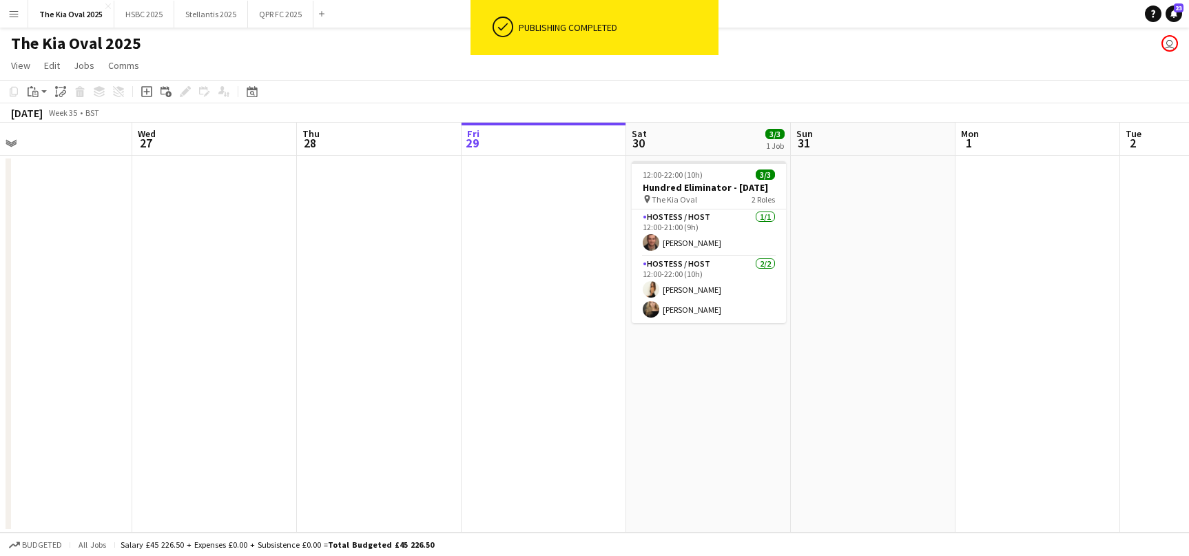
scroll to position [0, 344]
